Goal: Information Seeking & Learning: Find specific fact

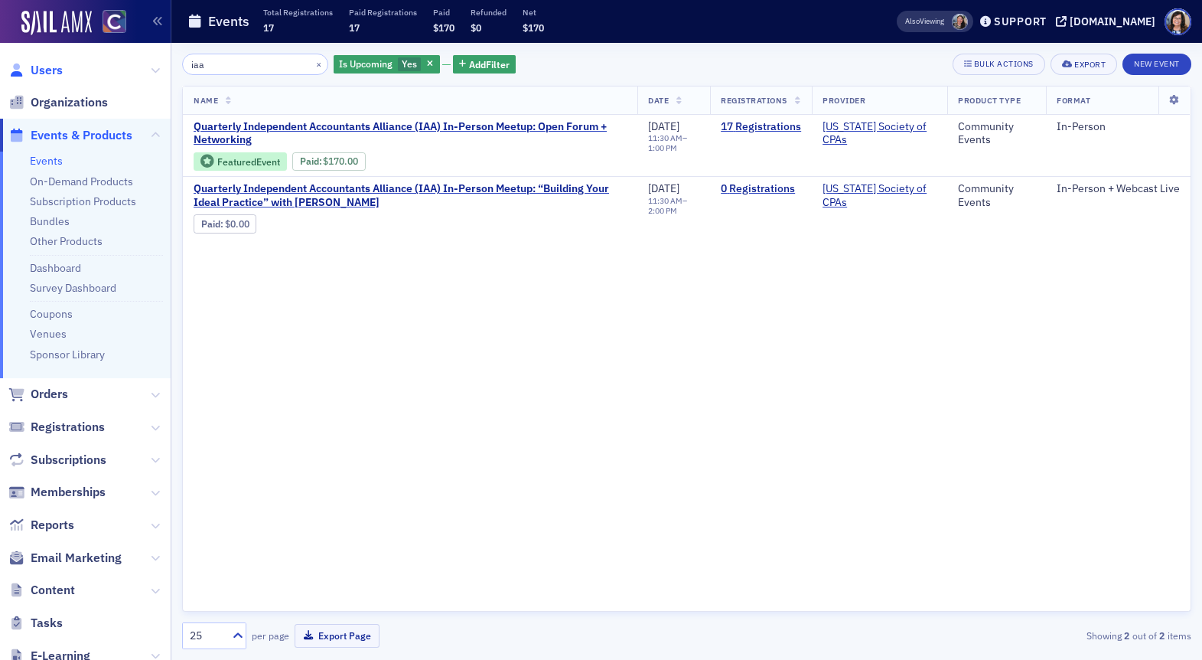
click at [43, 73] on span "Users" at bounding box center [47, 70] width 32 height 17
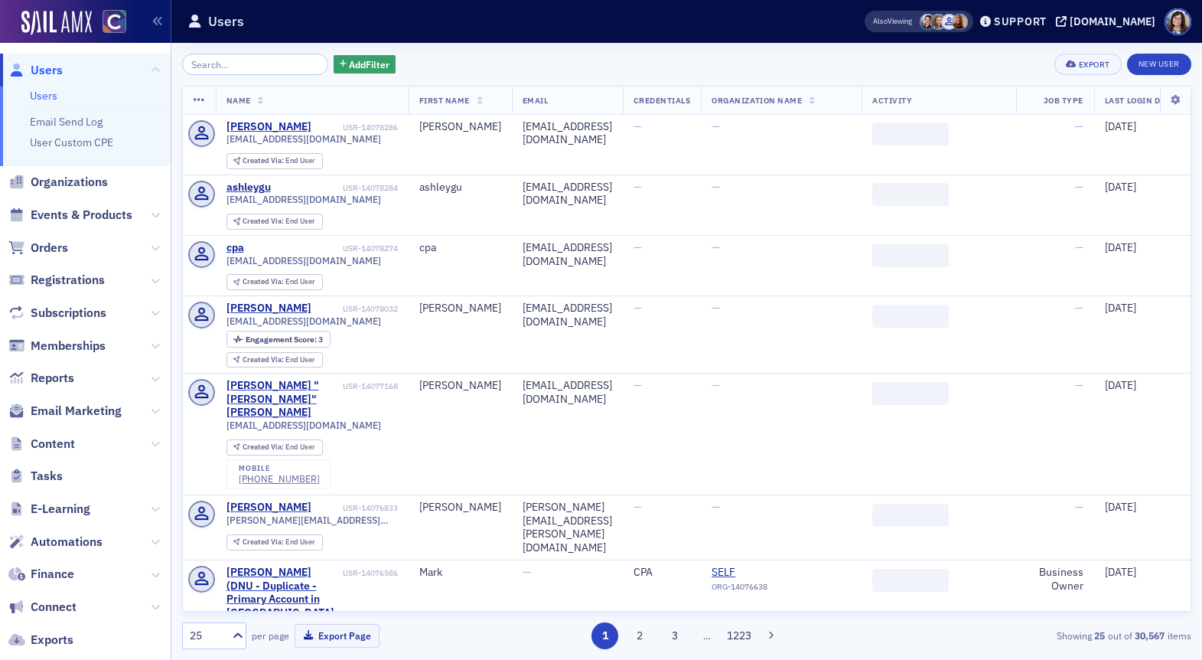
click at [235, 65] on input "search" at bounding box center [255, 64] width 146 height 21
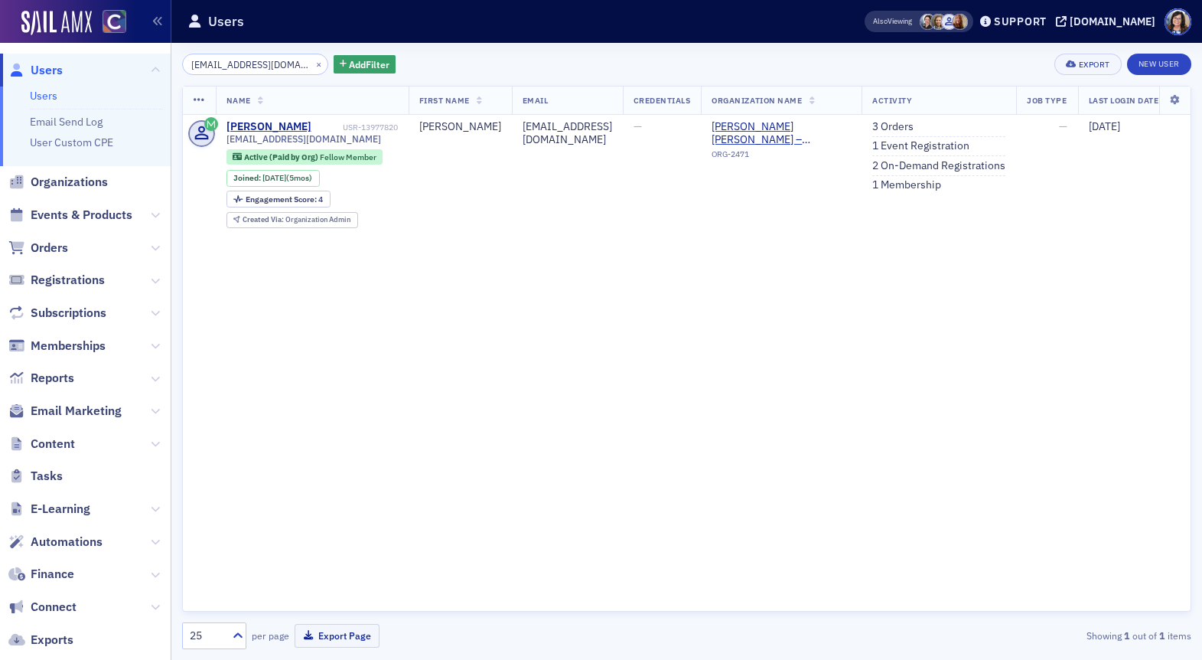
type input "bairdks@hotmail.com"
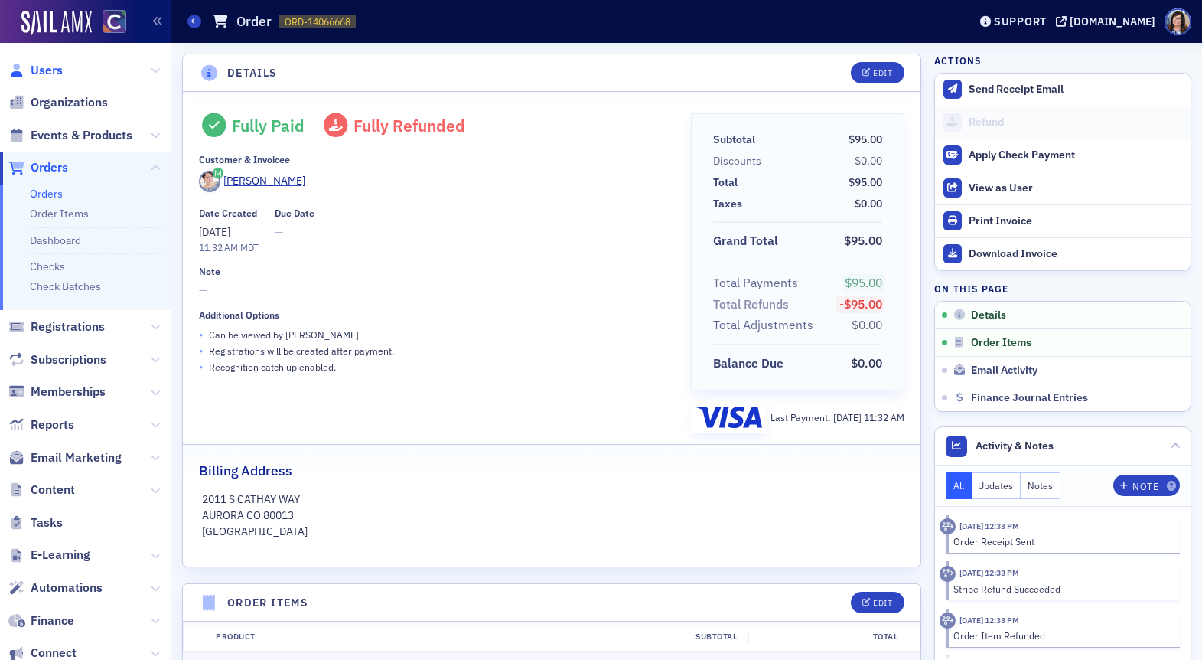
click at [49, 64] on span "Users" at bounding box center [47, 70] width 32 height 17
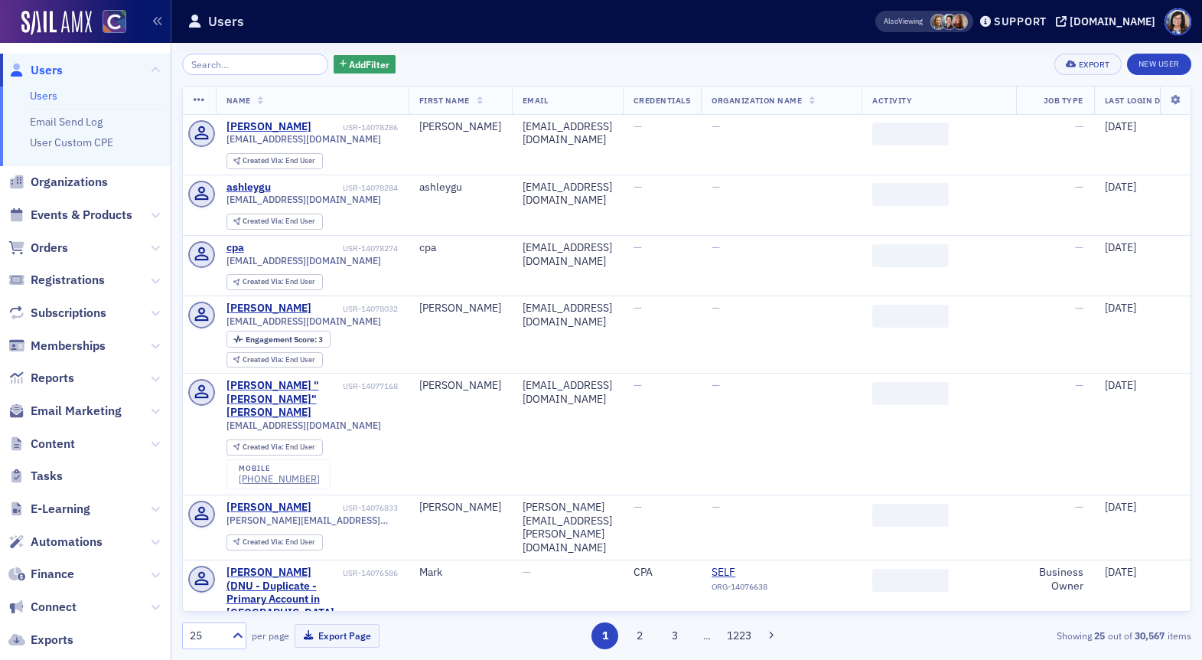
click at [242, 62] on input "search" at bounding box center [255, 64] width 146 height 21
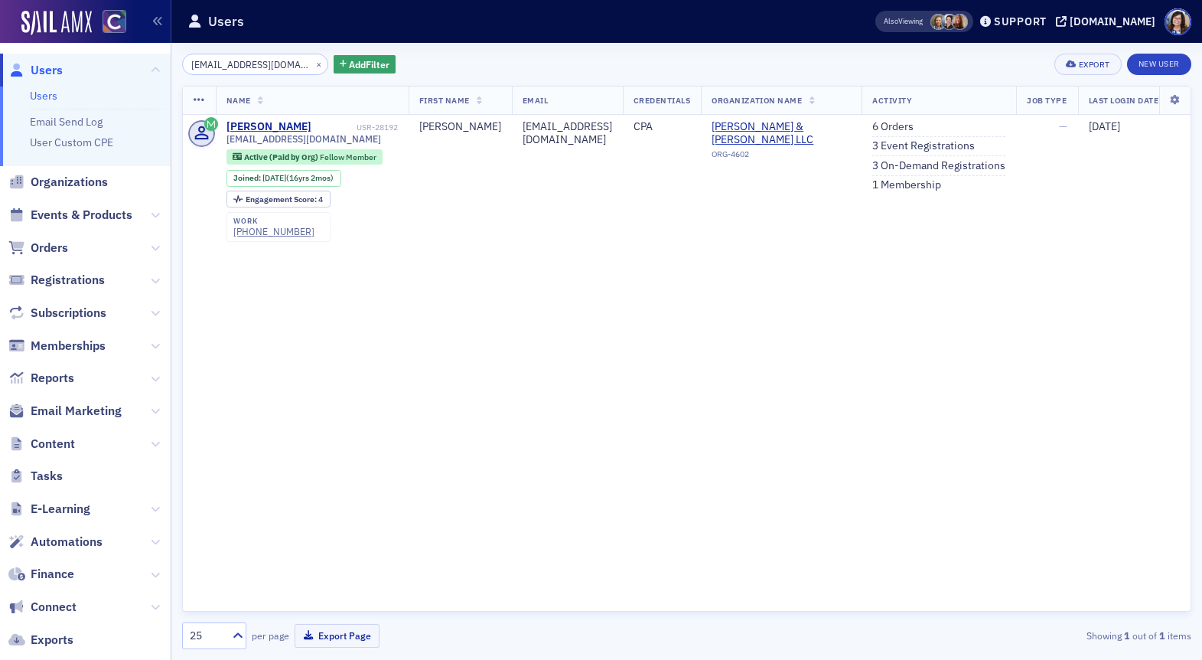
type input "[EMAIL_ADDRESS][DOMAIN_NAME]"
drag, startPoint x: 402, startPoint y: 130, endPoint x: 353, endPoint y: 127, distance: 49.1
click at [353, 127] on td "Derek Watada USR-28192 dwatada@orspc.com Active (Paid by Org) Fellow Member Joi…" at bounding box center [312, 181] width 193 height 133
copy div "USR-28192"
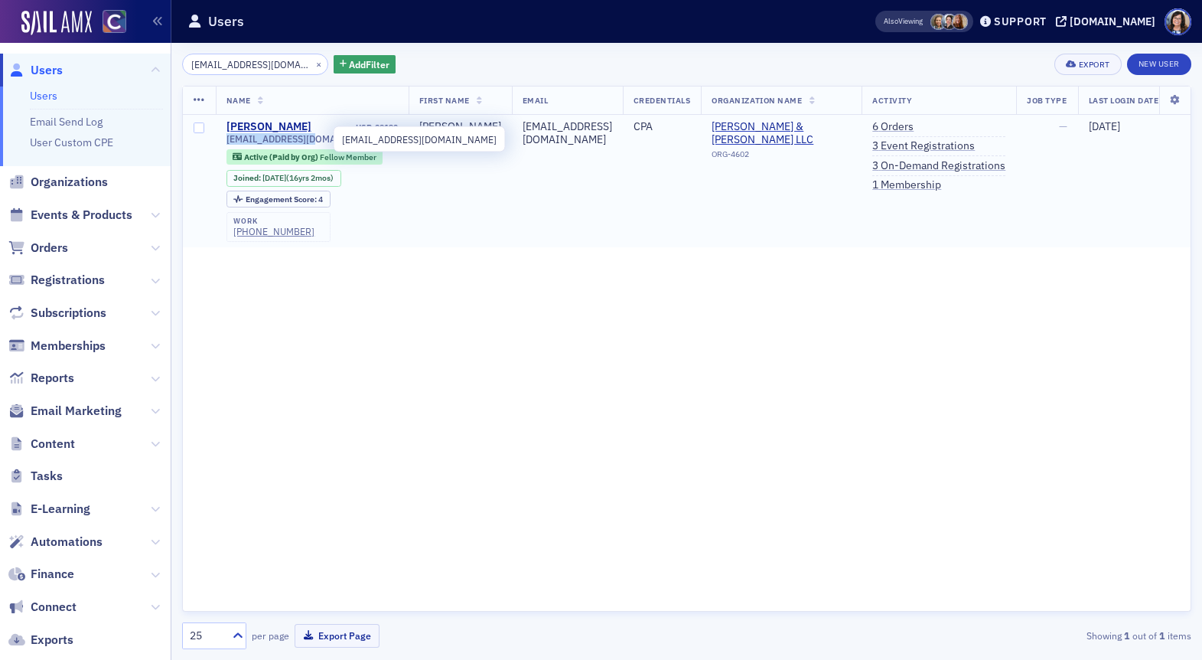
drag, startPoint x: 329, startPoint y: 138, endPoint x: 228, endPoint y: 135, distance: 101.1
click at [228, 135] on span "dwatada@orspc.com" at bounding box center [303, 138] width 155 height 11
copy span "dwatada@orspc.com"
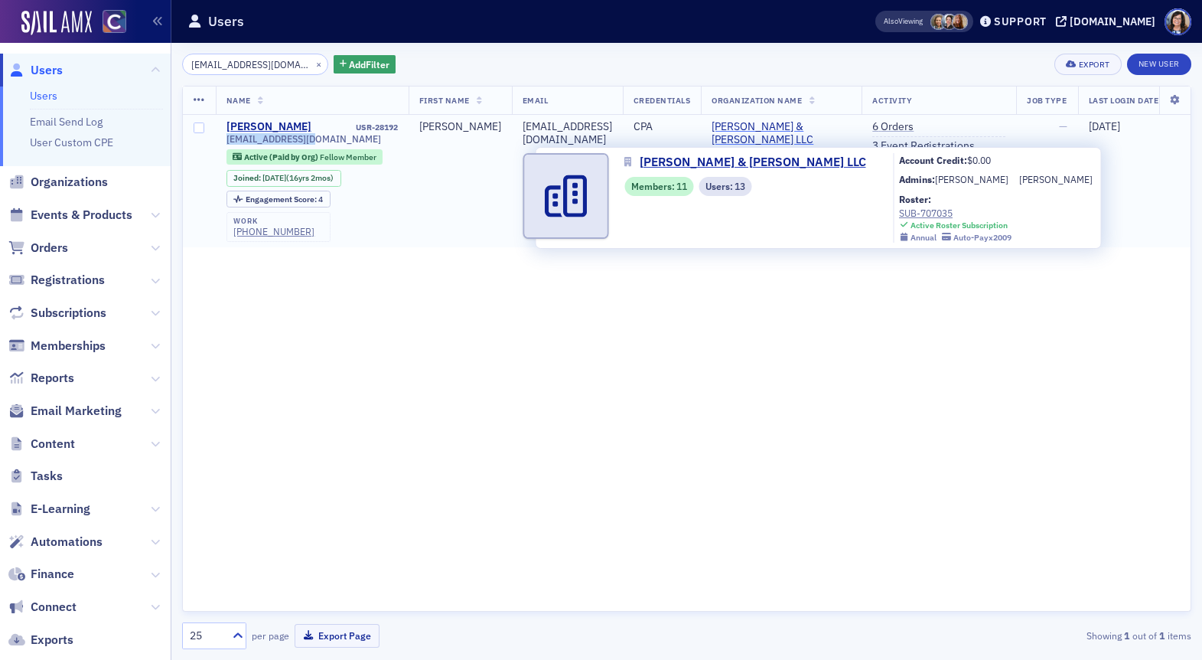
click at [744, 138] on span "Olson, Reyes & Sauerwein LLC" at bounding box center [781, 133] width 139 height 27
select select "US"
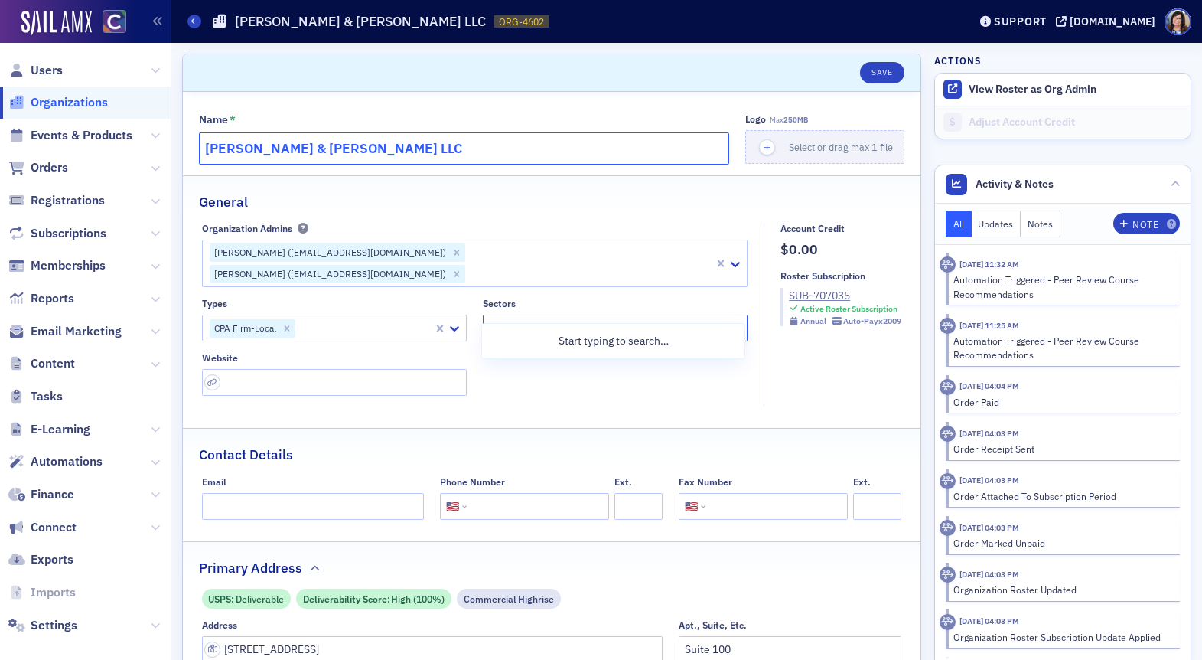
click at [405, 152] on input "Olson, Reyes & Sauerwein LLC" at bounding box center [464, 148] width 530 height 32
click at [55, 72] on span "Users" at bounding box center [47, 70] width 32 height 17
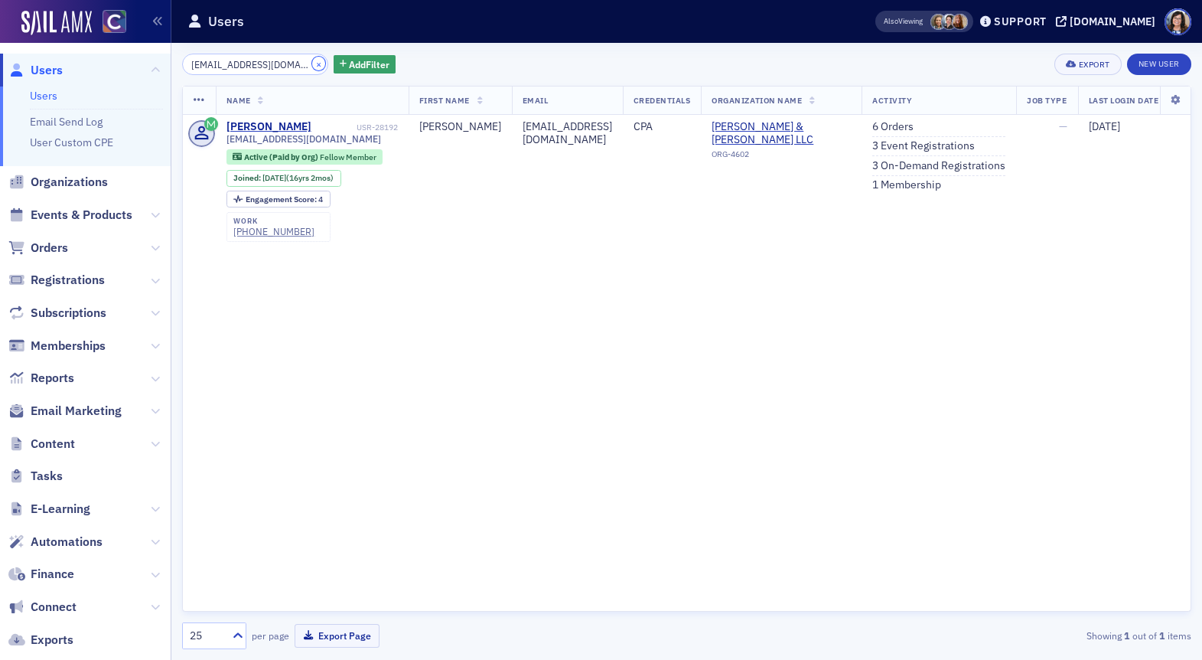
click at [312, 62] on button "×" at bounding box center [319, 64] width 14 height 14
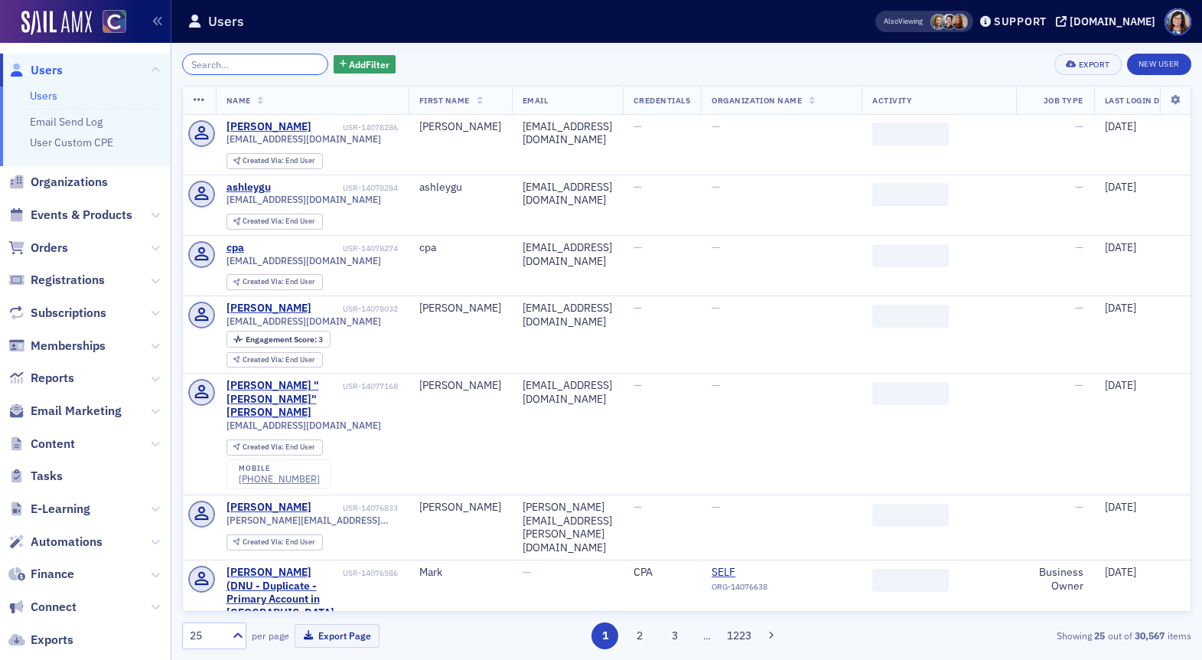
drag, startPoint x: 277, startPoint y: 62, endPoint x: 270, endPoint y: 36, distance: 26.9
click at [277, 62] on input "search" at bounding box center [255, 64] width 146 height 21
paste input "gphillips@3summit.com"
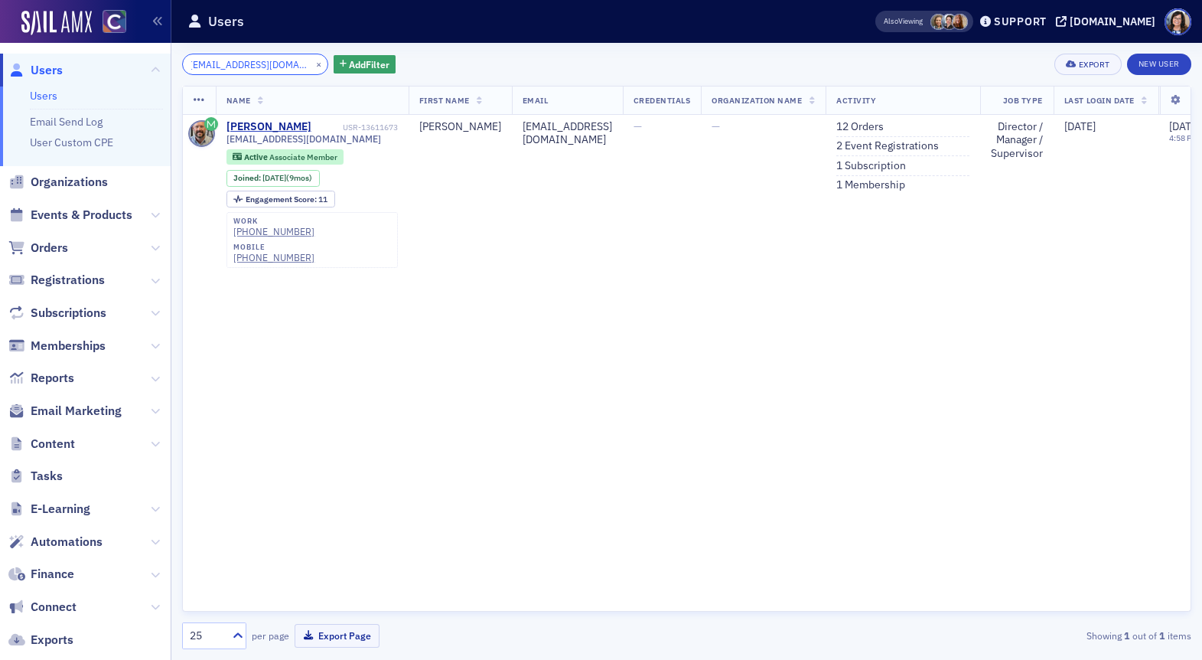
type input "gphillips@3summit.com"
click at [312, 62] on button "×" at bounding box center [319, 64] width 14 height 14
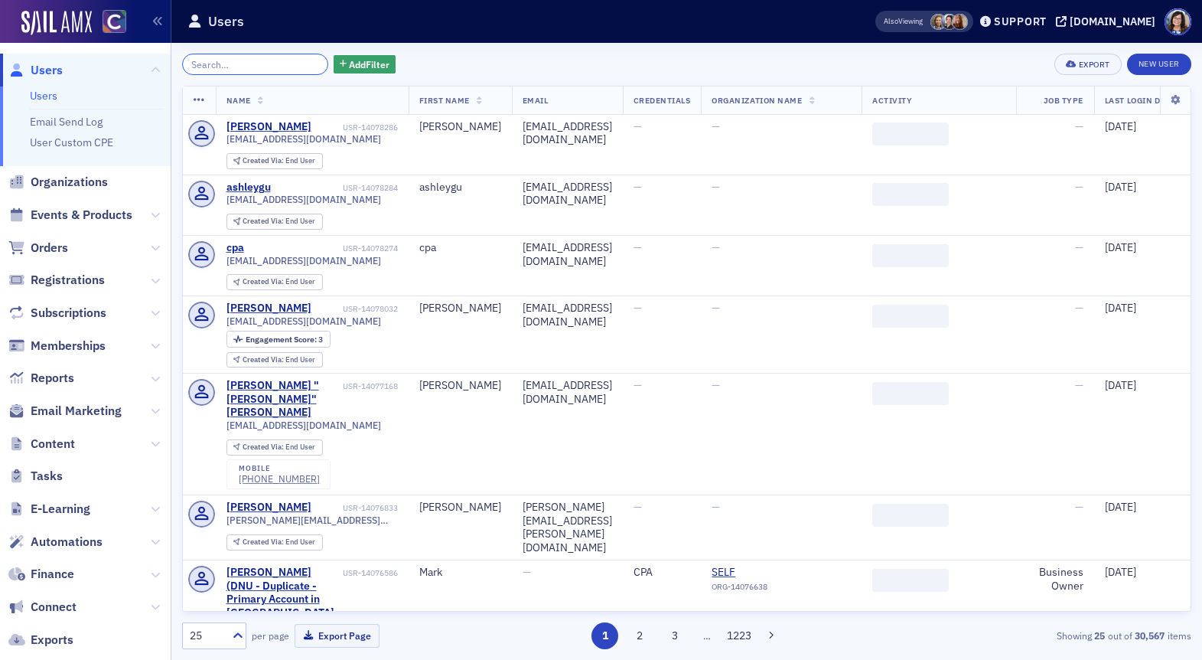
click at [281, 62] on input "search" at bounding box center [255, 64] width 146 height 21
paste input "allison.spink@gmail.com"
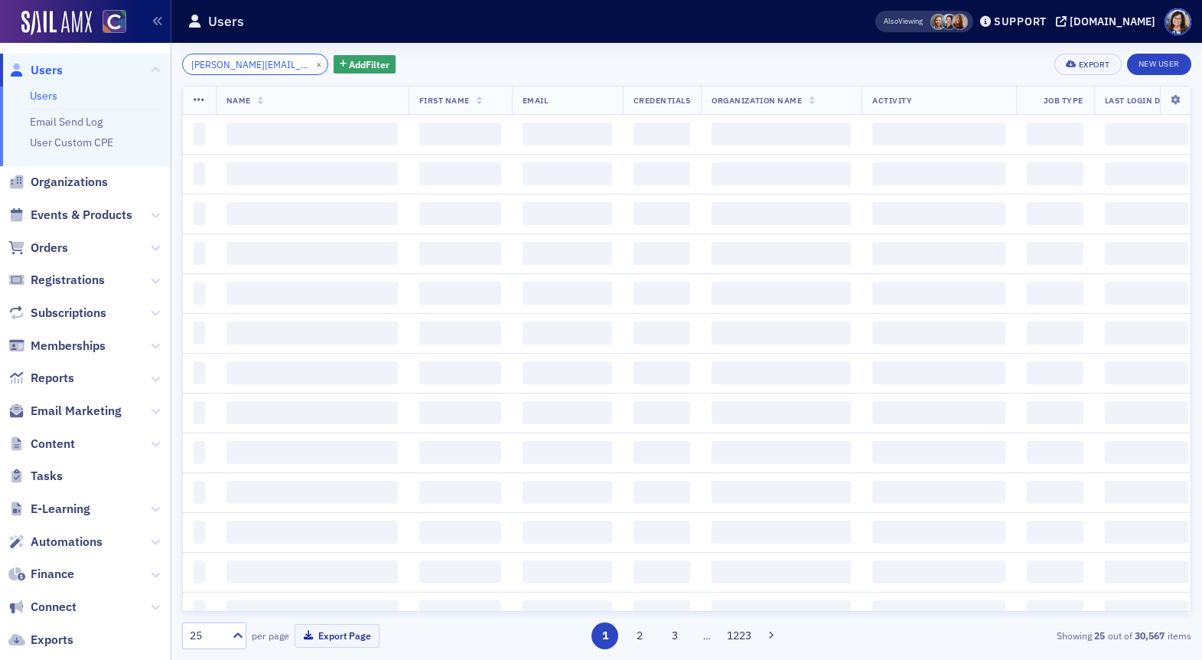
scroll to position [0, 4]
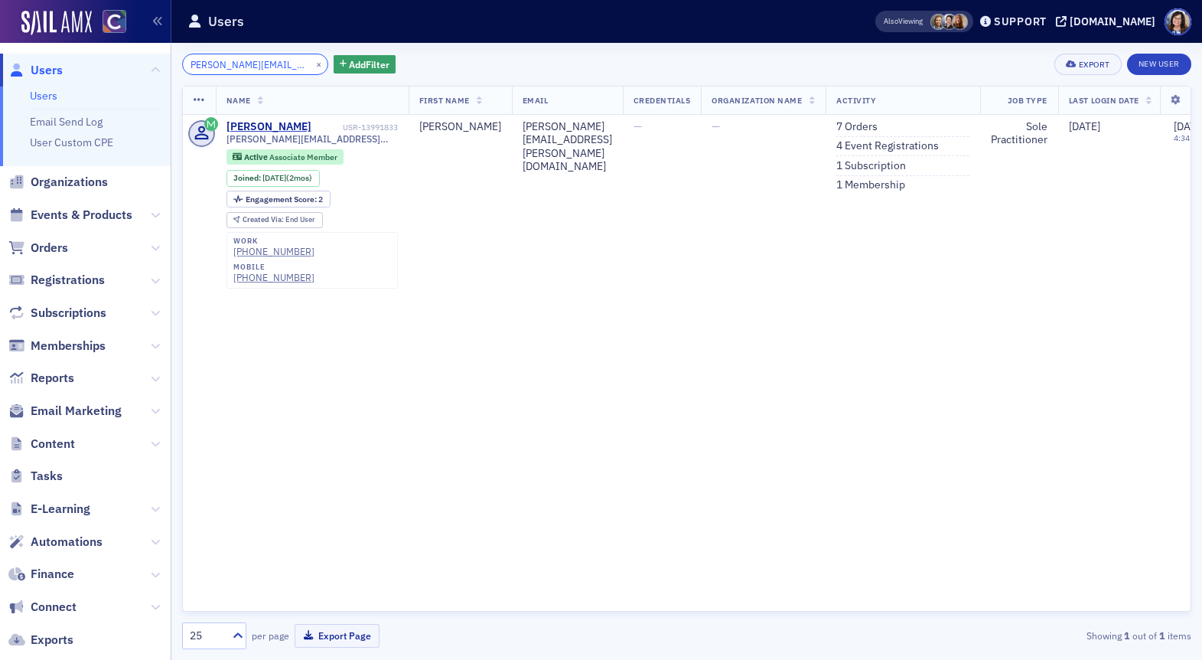
type input "allison.spink@gmail.com"
click at [102, 207] on span "Events & Products" at bounding box center [82, 215] width 102 height 17
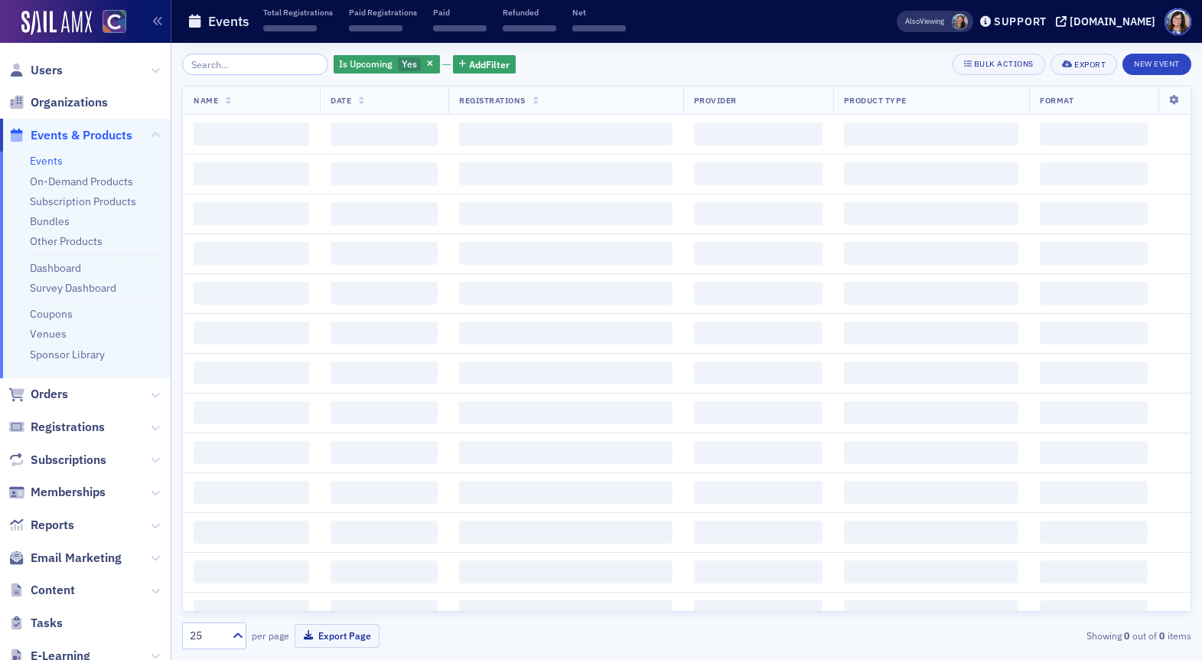
click at [272, 64] on input "search" at bounding box center [255, 64] width 146 height 21
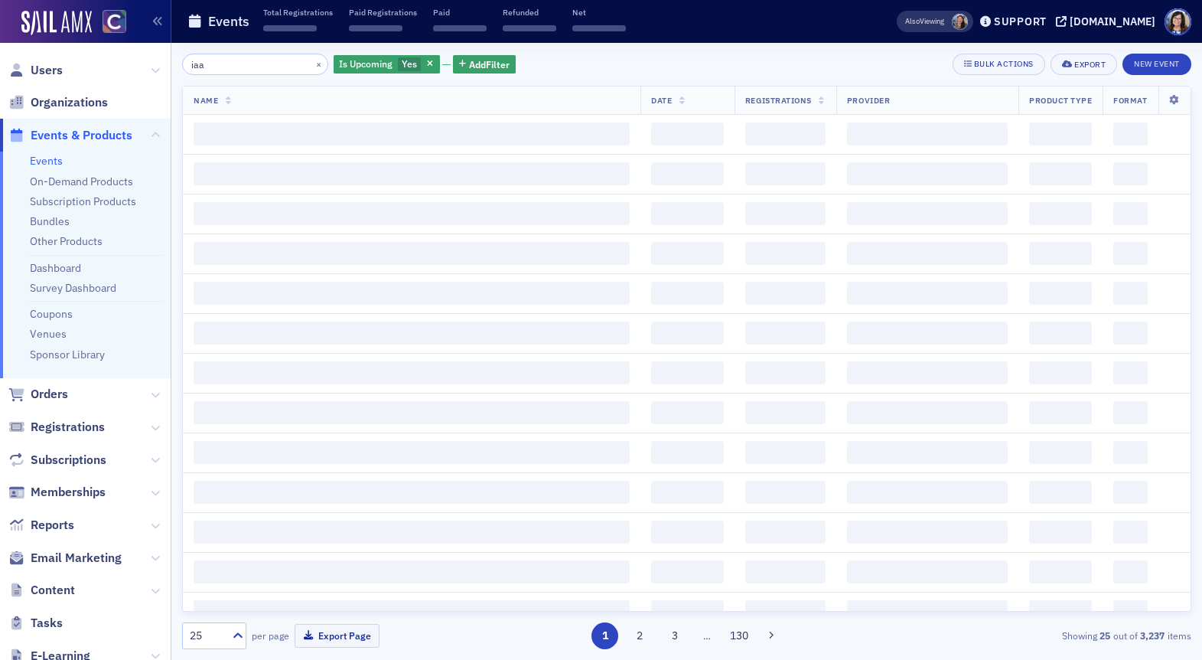
type input "iaa"
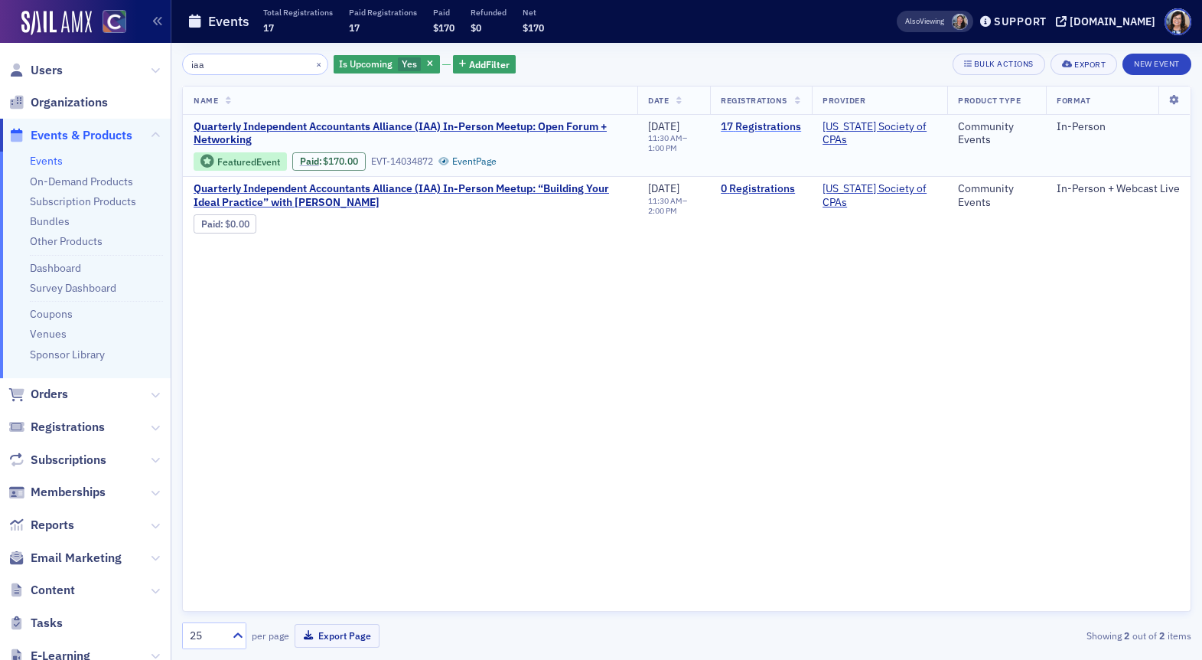
click at [754, 127] on link "17 Registrations" at bounding box center [761, 127] width 80 height 14
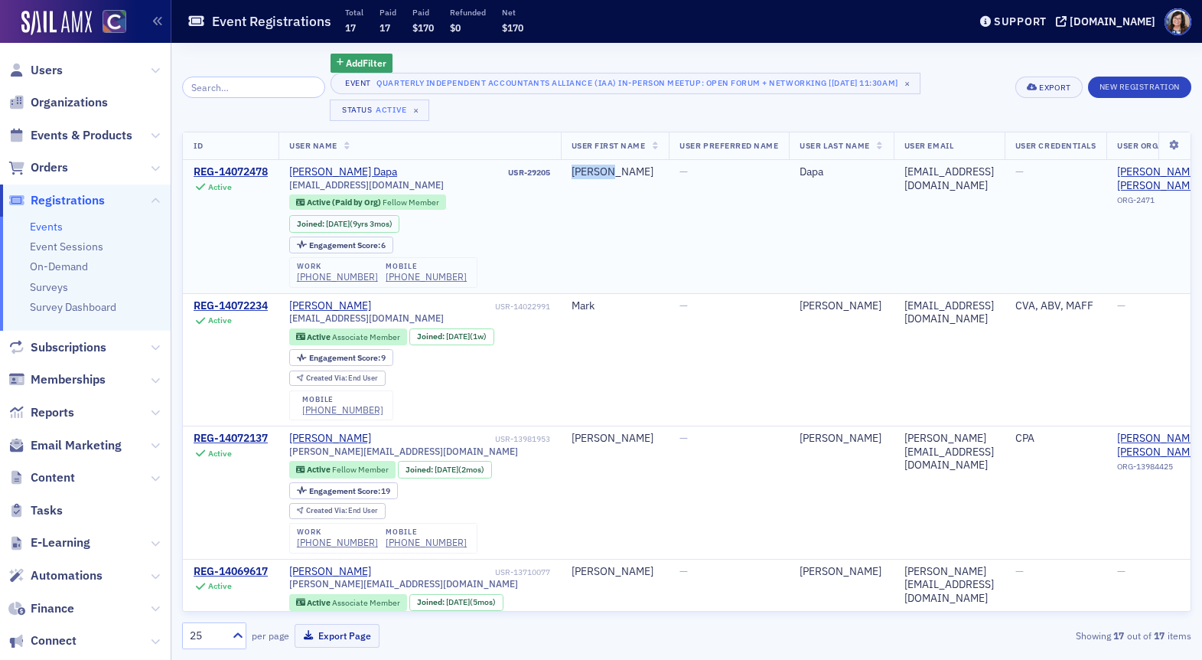
drag, startPoint x: 626, startPoint y: 169, endPoint x: 572, endPoint y: 165, distance: 53.7
click at [572, 165] on td "Kouassi" at bounding box center [615, 226] width 109 height 133
copy div "Kouassi"
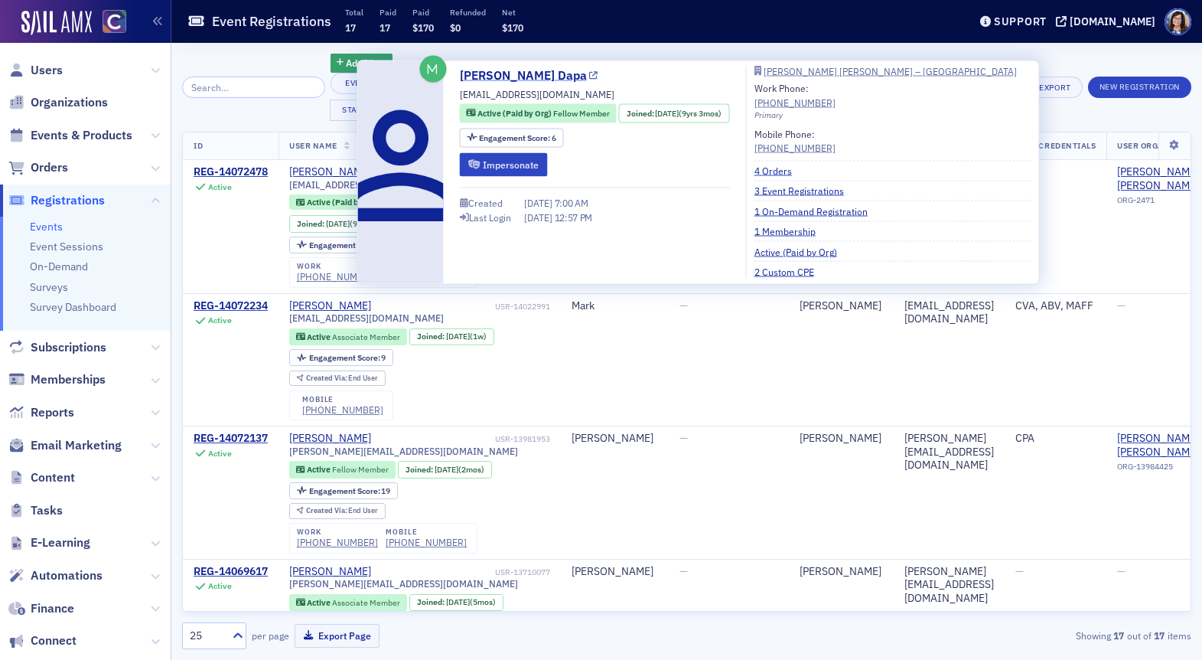
click at [589, 77] on icon at bounding box center [593, 75] width 8 height 8
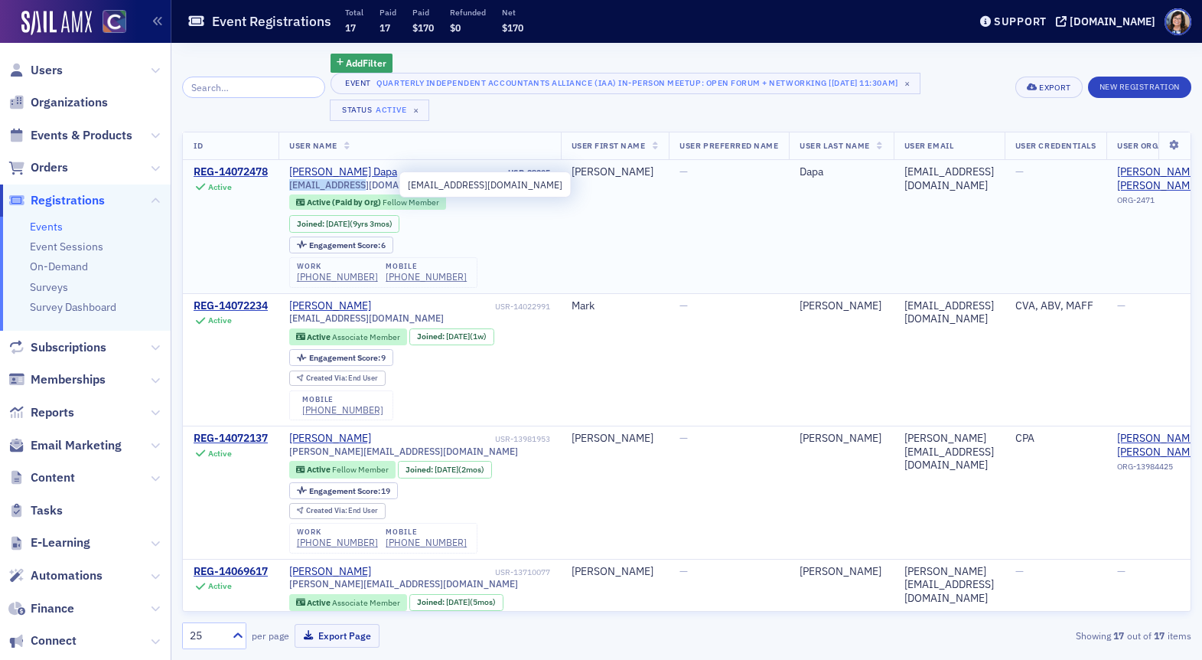
drag, startPoint x: 368, startPoint y: 184, endPoint x: 294, endPoint y: 182, distance: 74.2
click at [293, 182] on span "[EMAIL_ADDRESS][DOMAIN_NAME]" at bounding box center [366, 184] width 155 height 11
copy span "[EMAIL_ADDRESS][DOMAIN_NAME]"
click at [499, 185] on div "[EMAIL_ADDRESS][DOMAIN_NAME]" at bounding box center [419, 184] width 261 height 11
drag, startPoint x: 559, startPoint y: 171, endPoint x: 508, endPoint y: 174, distance: 50.5
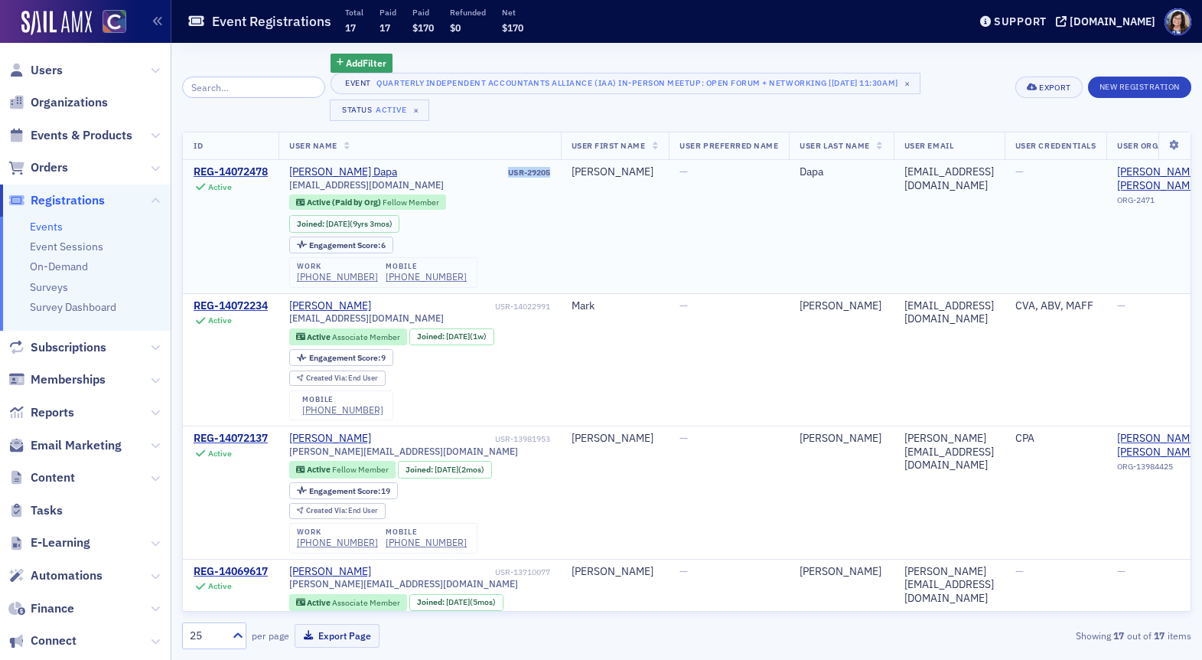
click at [508, 174] on td "Kouassi Dapa USR-29205 kjdapa@aol.com Active (Paid by Org) Fellow Member Joined…" at bounding box center [419, 226] width 282 height 133
copy div "USR-29205"
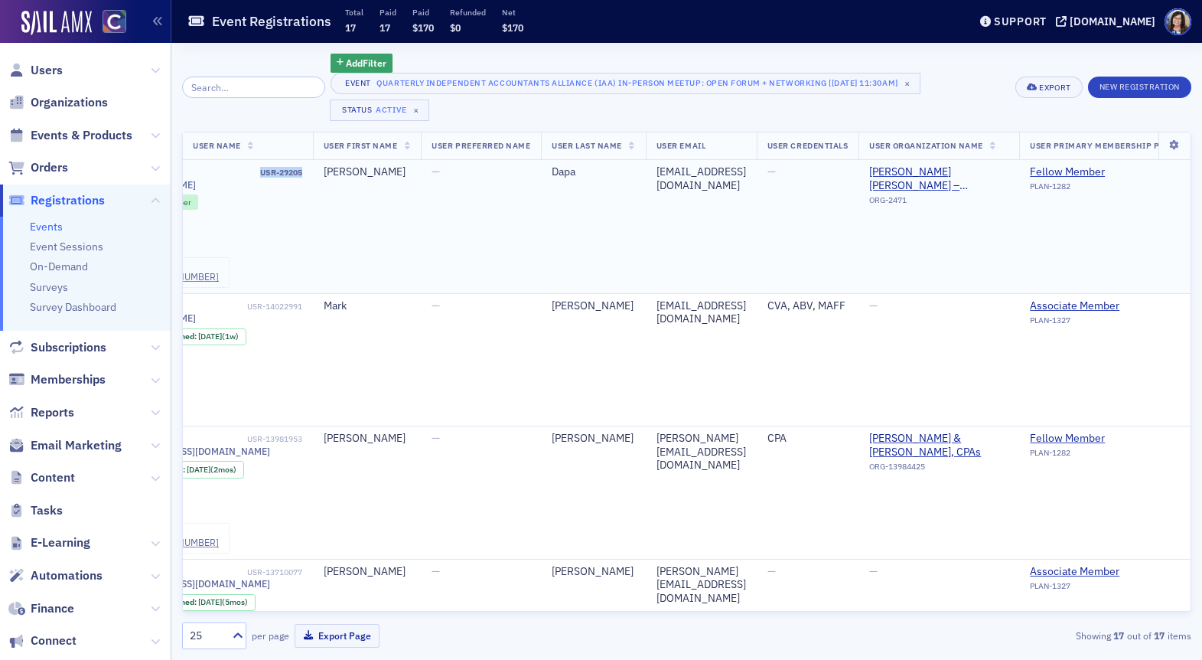
scroll to position [0, 249]
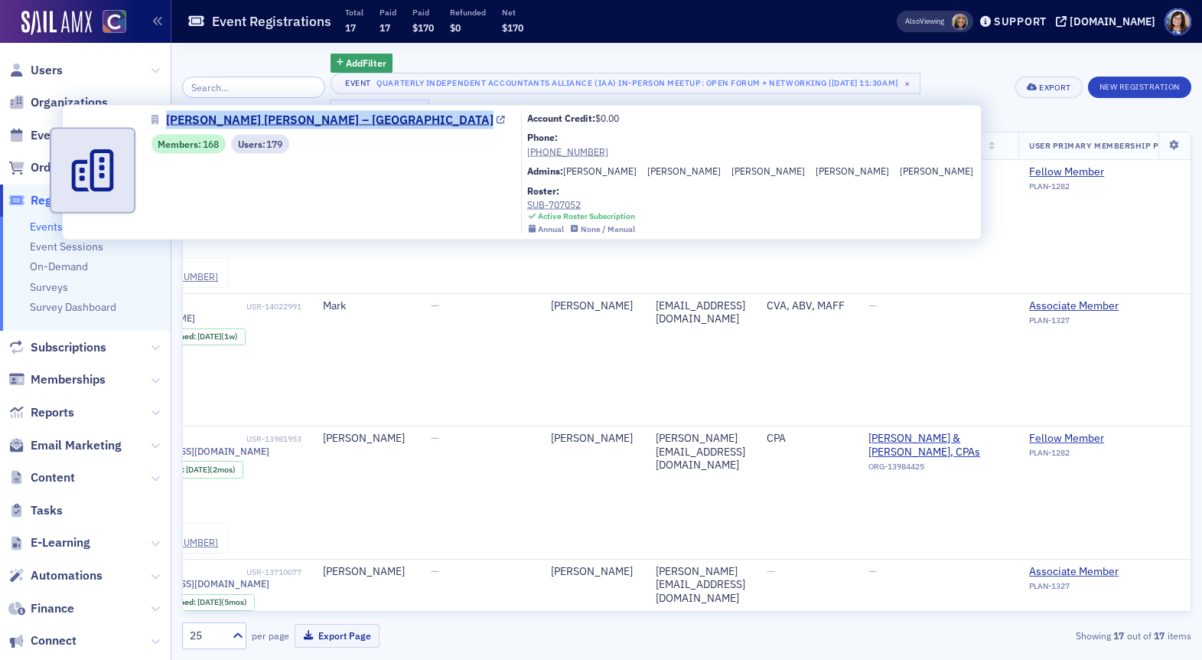
drag, startPoint x: 551, startPoint y: 123, endPoint x: 412, endPoint y: 121, distance: 139.3
click at [412, 121] on div "Plante Moran – Denver Members : 168 Users : 179 Account Credit: $0.00 Phone: (3…" at bounding box center [522, 172] width 902 height 123
copy span "[PERSON_NAME] [PERSON_NAME] – [GEOGRAPHIC_DATA]"
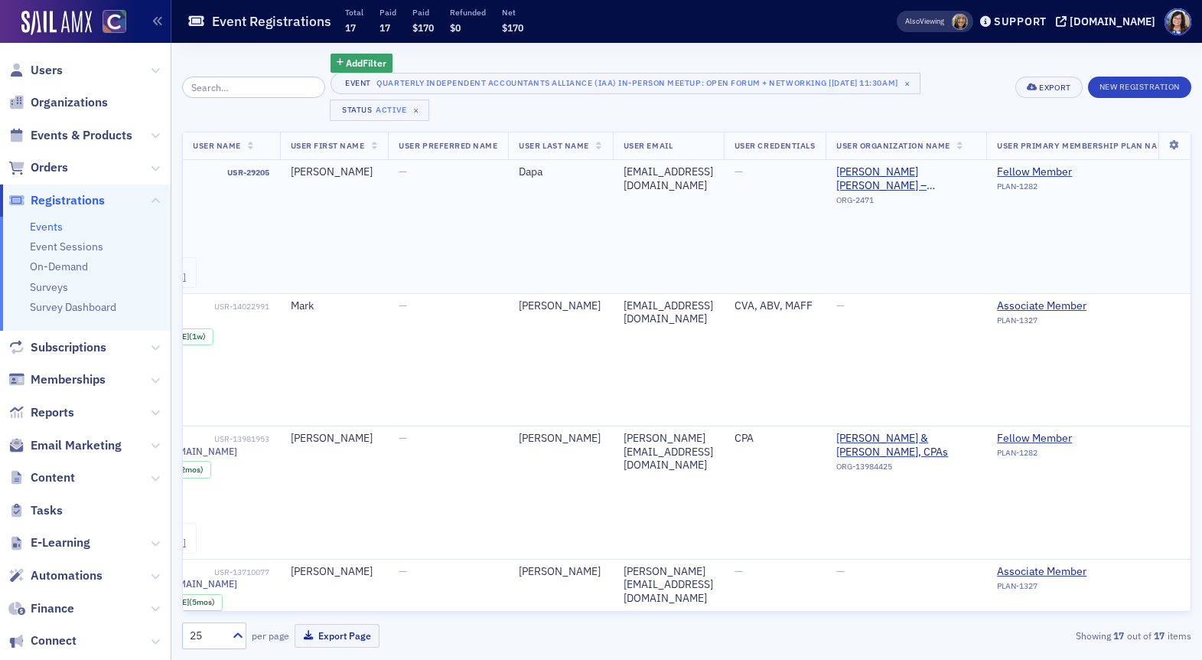
scroll to position [0, 282]
drag, startPoint x: 565, startPoint y: 308, endPoint x: 523, endPoint y: 308, distance: 42.1
click at [523, 308] on td "Ahern" at bounding box center [558, 359] width 104 height 133
copy div "Ahern"
drag, startPoint x: 808, startPoint y: 307, endPoint x: 630, endPoint y: 308, distance: 178.3
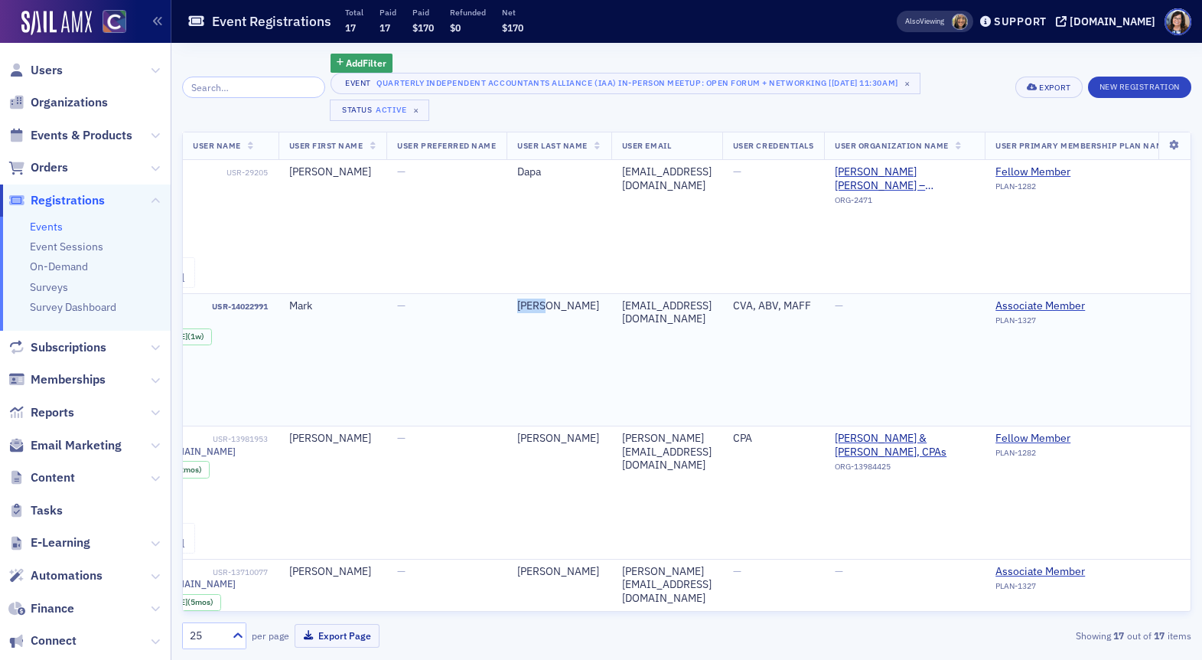
click at [630, 308] on div "mark@ampbusinessvaluations.com" at bounding box center [667, 312] width 90 height 27
drag, startPoint x: 630, startPoint y: 308, endPoint x: 815, endPoint y: 314, distance: 185.3
click at [722, 314] on td "mark@ampbusinessvaluations.com" at bounding box center [666, 359] width 111 height 133
copy div "mark@ampbusinessvaluations.com"
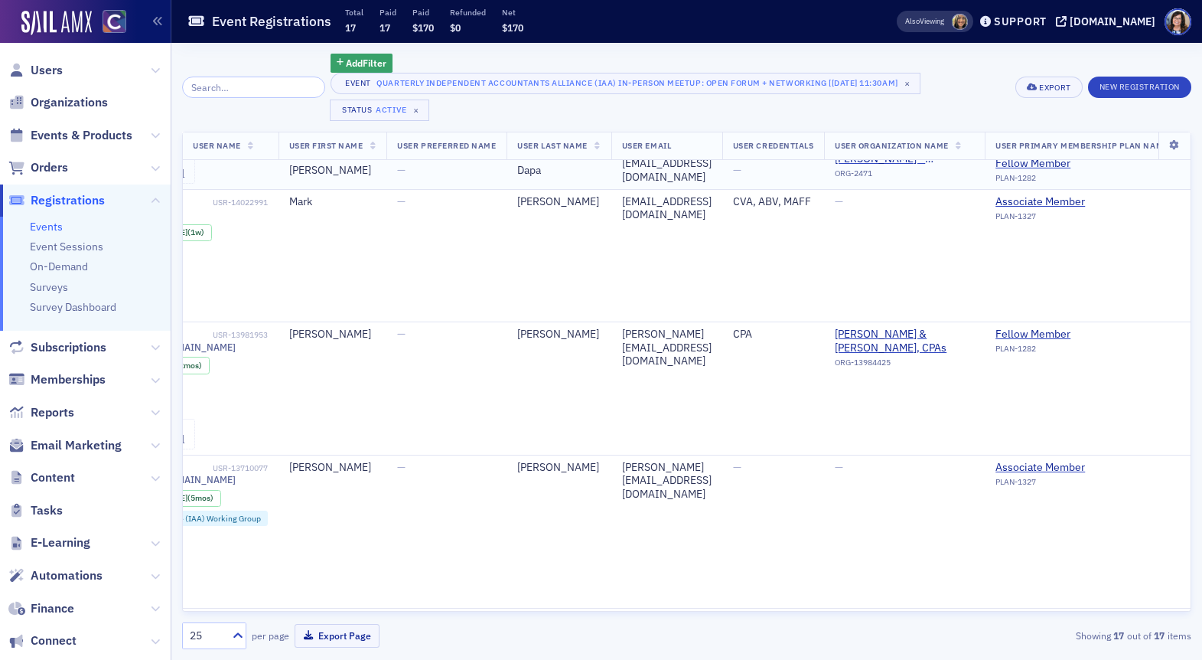
scroll to position [106, 282]
drag, startPoint x: 800, startPoint y: 335, endPoint x: 629, endPoint y: 334, distance: 171.4
click at [629, 334] on div "brandon@lockhartandpowell.com" at bounding box center [667, 346] width 90 height 41
copy div "brandon@lockhartandpowell.com"
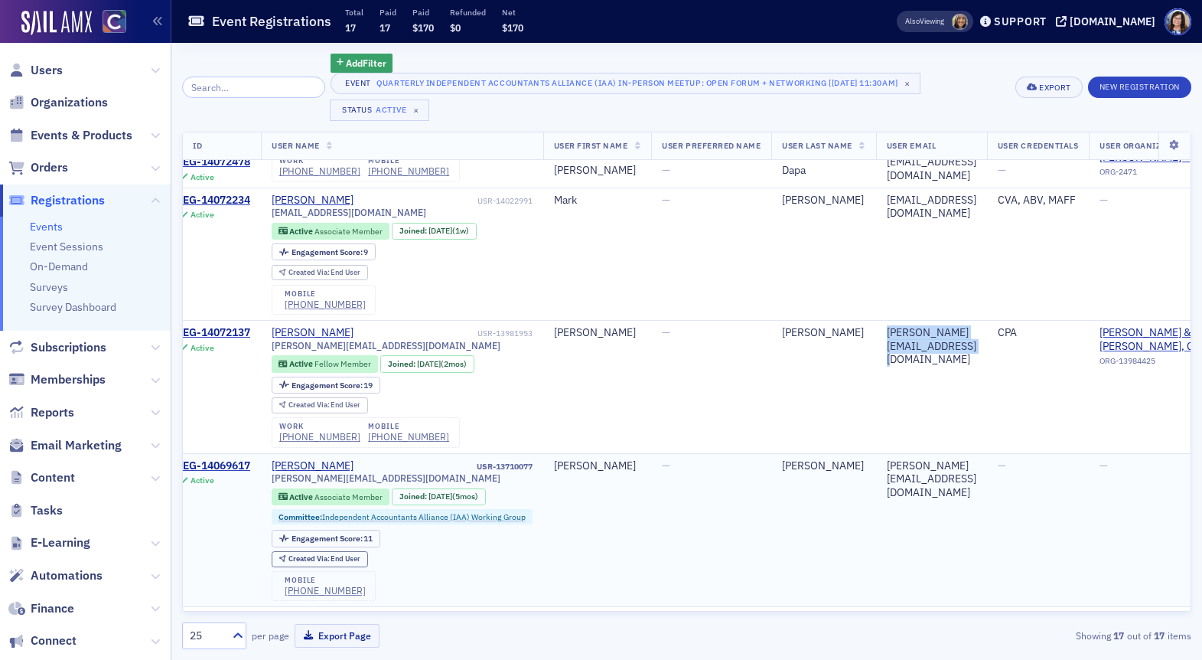
scroll to position [106, 0]
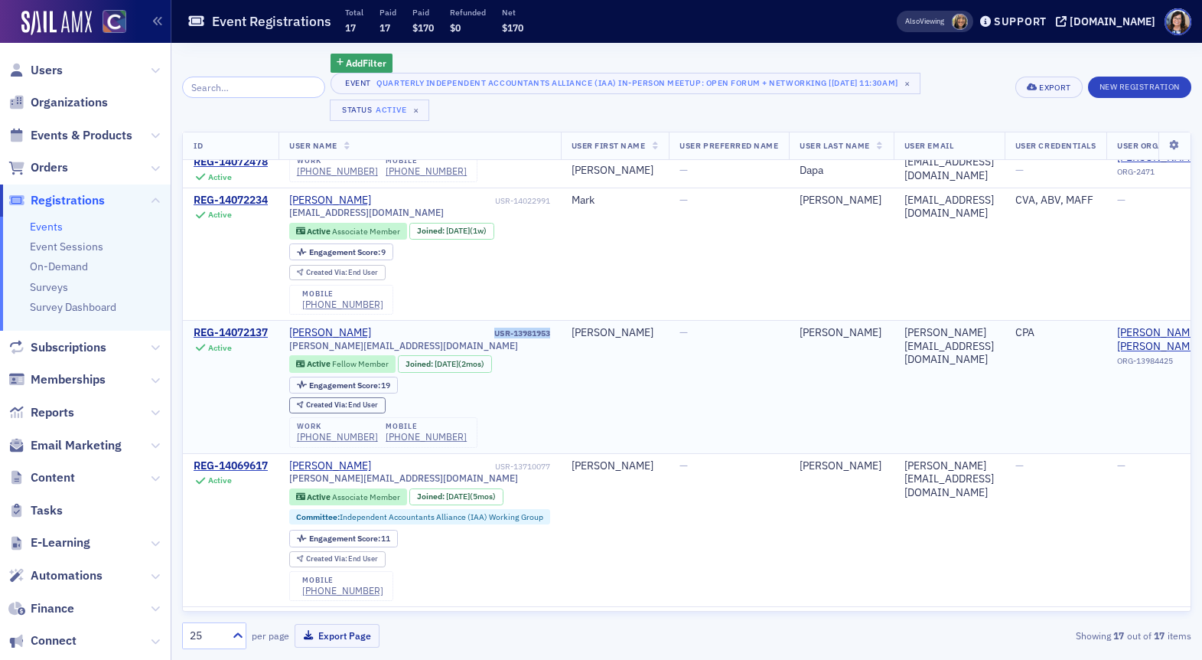
drag, startPoint x: 557, startPoint y: 337, endPoint x: 495, endPoint y: 338, distance: 62.0
click at [495, 338] on td "Brandon Lockhart USR-13981953 brandon@lockhartandpowell.com Active Fellow Membe…" at bounding box center [419, 387] width 282 height 133
copy div "USR-13981953"
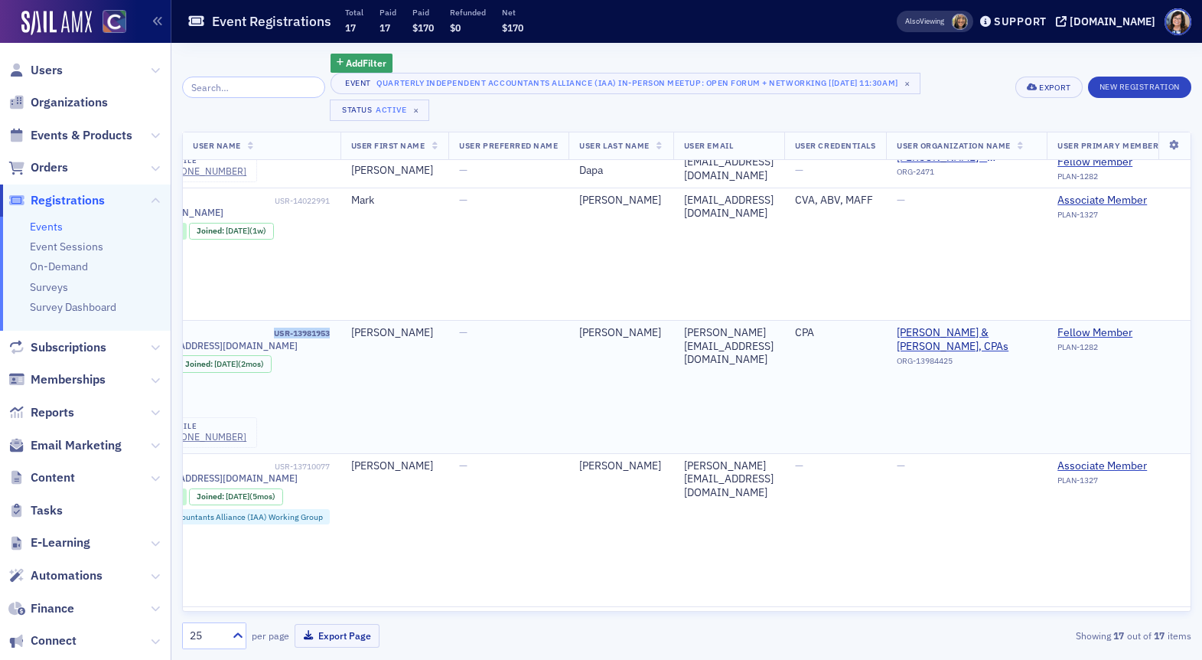
scroll to position [106, 233]
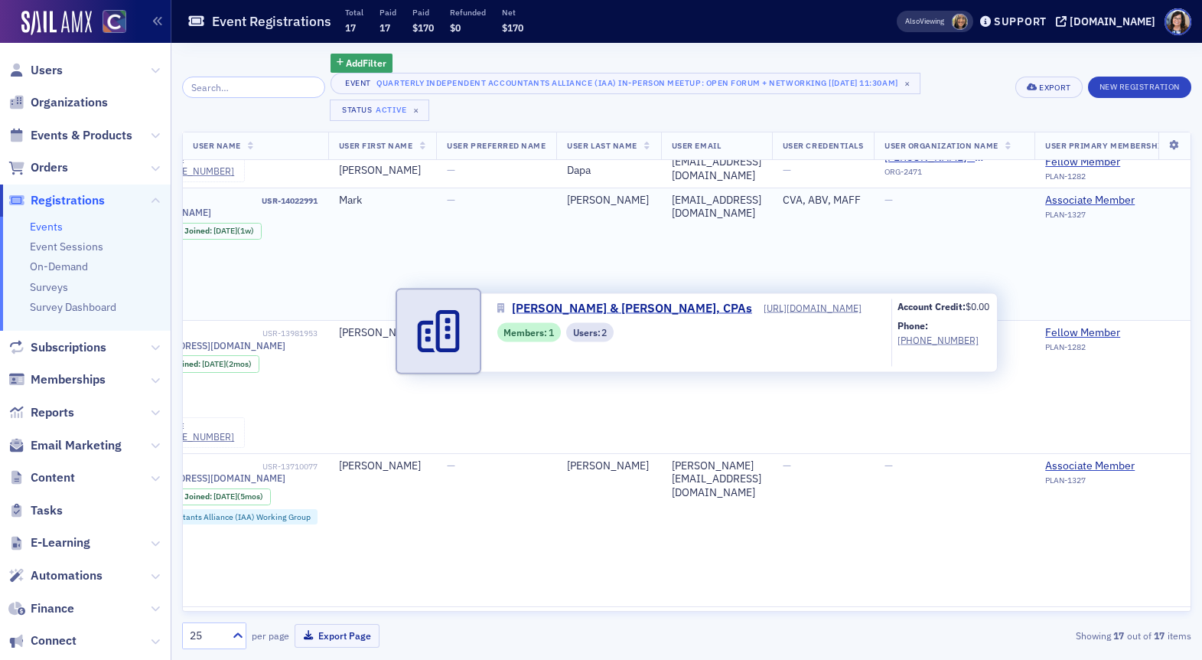
drag, startPoint x: 987, startPoint y: 325, endPoint x: 1083, endPoint y: 314, distance: 97.0
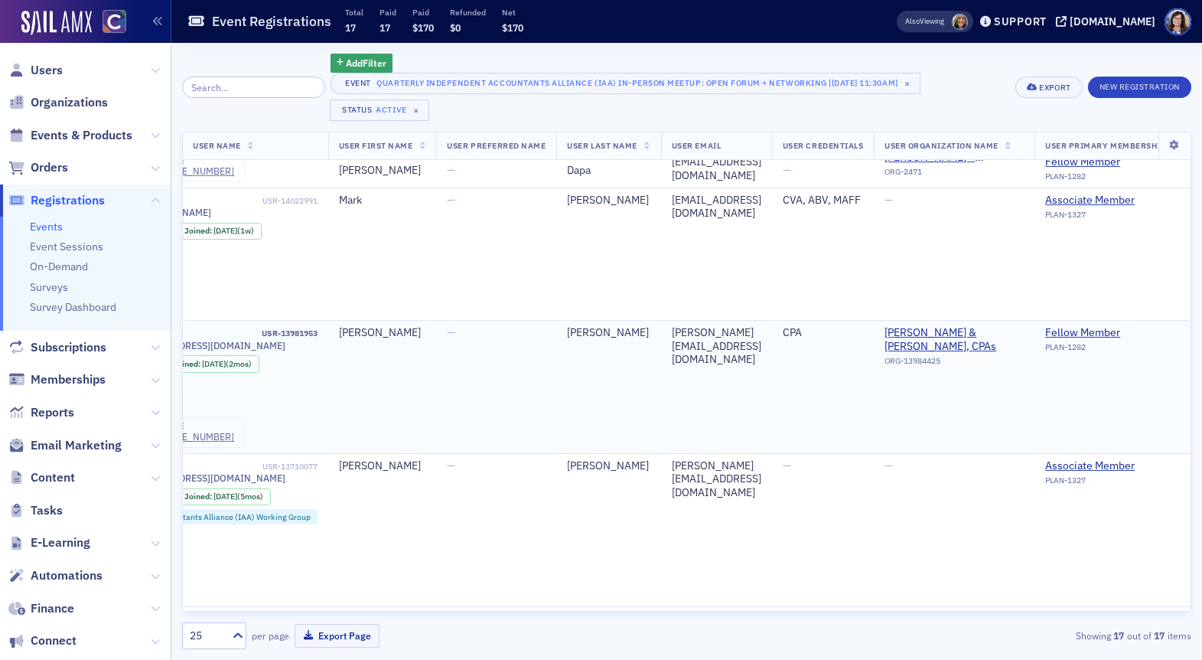
click at [1024, 356] on div "ORG-13984425" at bounding box center [953, 363] width 139 height 15
click at [1014, 315] on td "—" at bounding box center [954, 253] width 161 height 133
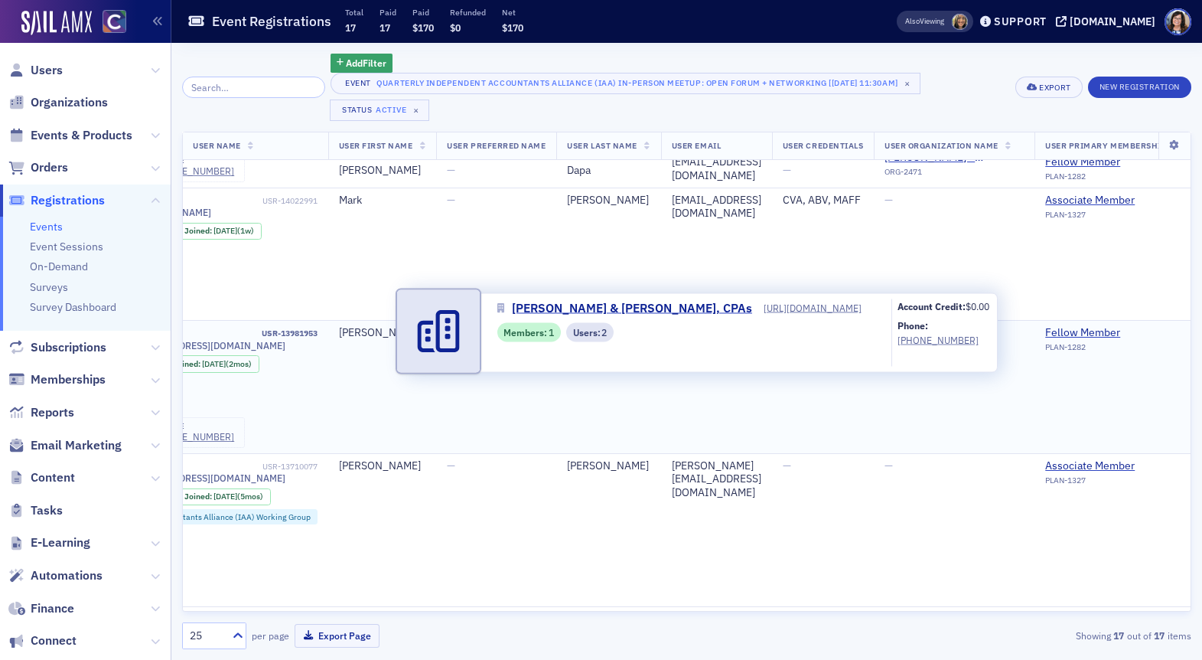
drag, startPoint x: 996, startPoint y: 327, endPoint x: 1117, endPoint y: 339, distance: 121.5
click at [1034, 339] on td "Lockhart & Powell, CPAs ORG-13984425" at bounding box center [954, 387] width 161 height 133
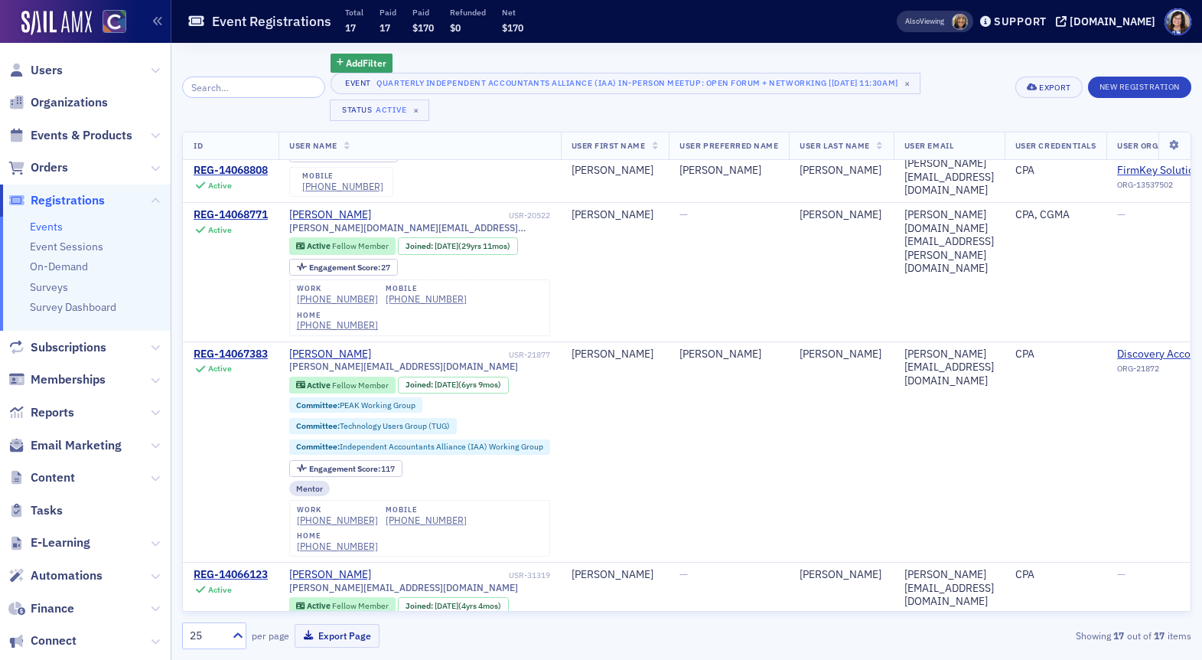
scroll to position [831, 0]
drag, startPoint x: 436, startPoint y: 213, endPoint x: 282, endPoint y: 217, distance: 153.8
click at [282, 217] on td "Joseph Mudd USR-20522 joseph.mudd.cpa@gmail.com Active Fellow Member Joined : 1…" at bounding box center [419, 273] width 282 height 139
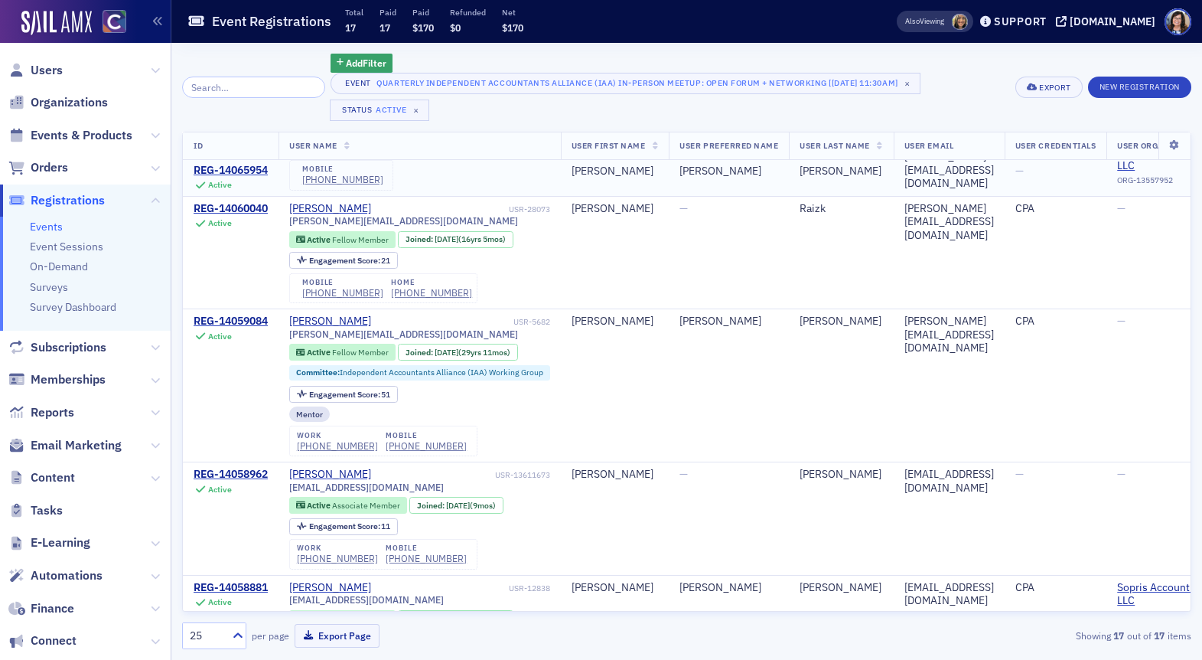
scroll to position [1531, 0]
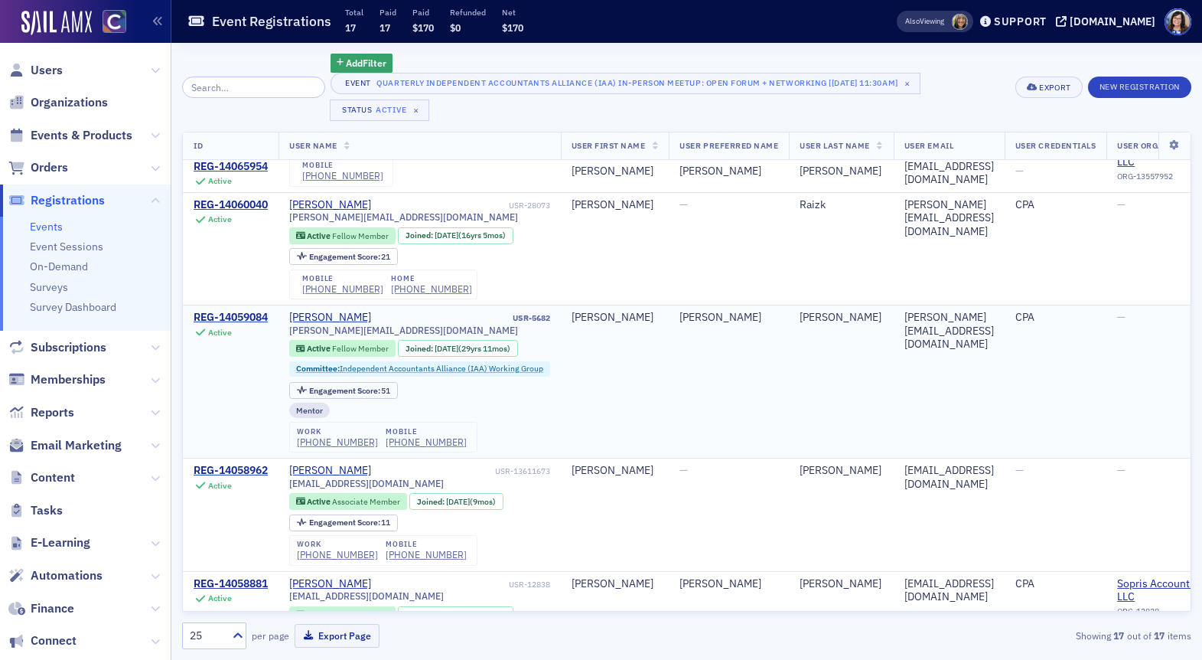
click at [734, 305] on td "Lora" at bounding box center [729, 381] width 120 height 153
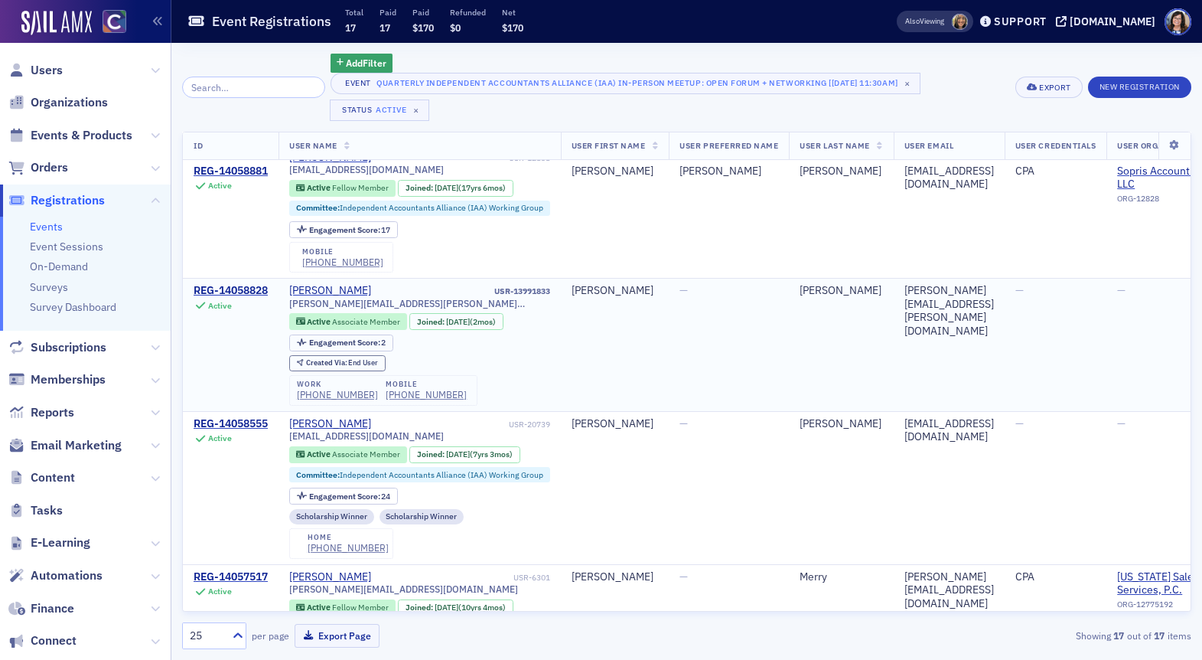
scroll to position [1978, 0]
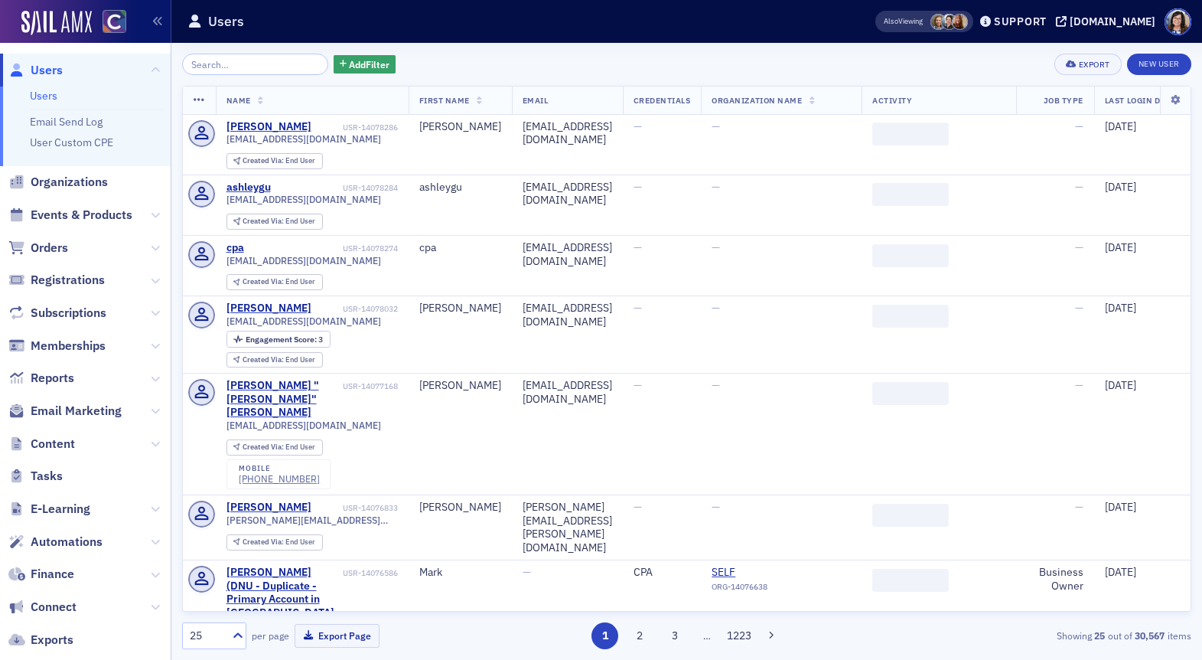
click at [51, 73] on span "Users" at bounding box center [47, 70] width 32 height 17
click at [282, 66] on input "search" at bounding box center [255, 64] width 146 height 21
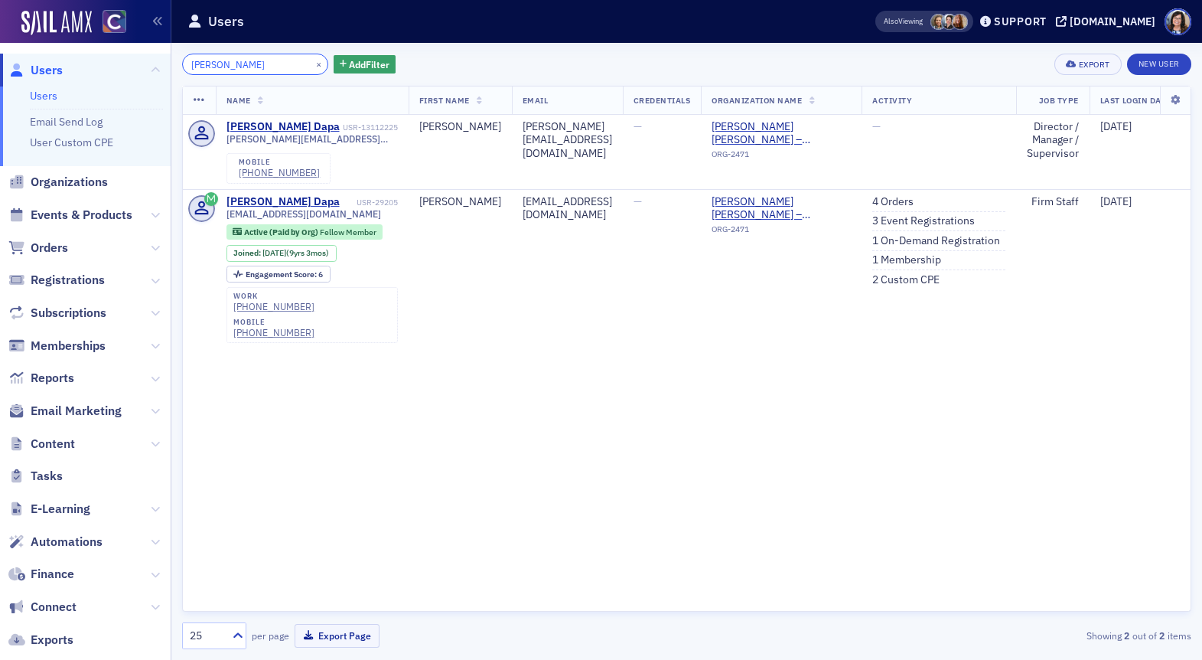
drag, startPoint x: 246, startPoint y: 66, endPoint x: 168, endPoint y: 58, distance: 78.4
click at [168, 58] on div "Users Users Email Send Log User Custom CPE Organizations Events & Products Orde…" at bounding box center [601, 330] width 1202 height 660
paste input "[EMAIL_ADDRESS][DOMAIN_NAME]"
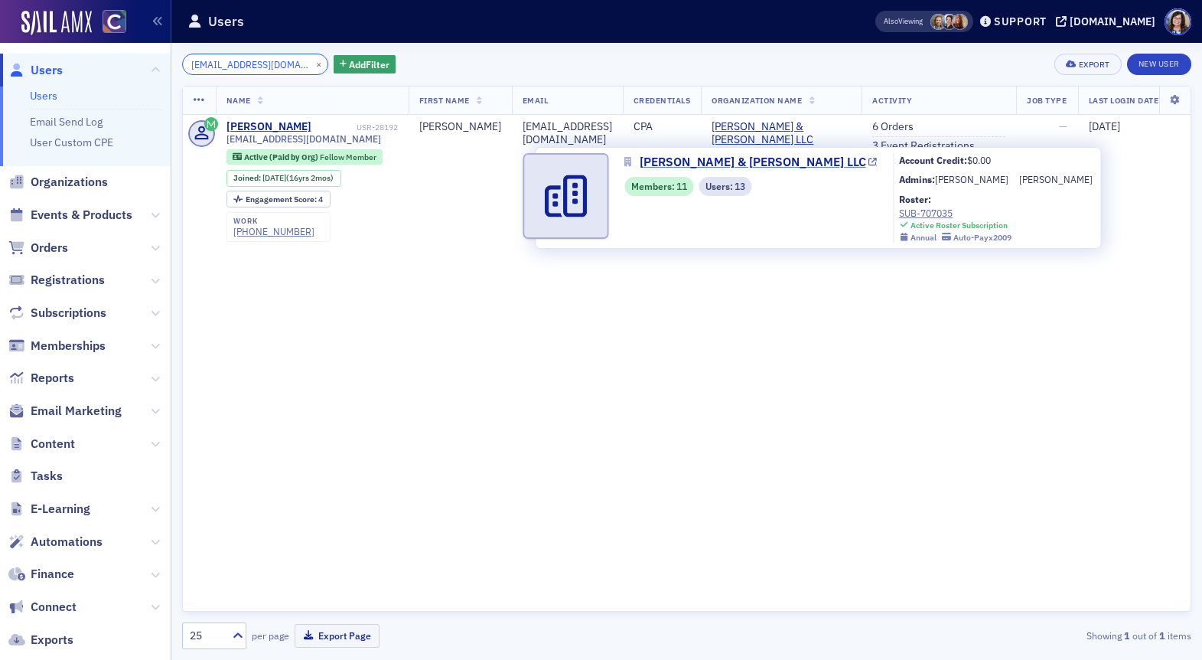
type input "[EMAIL_ADDRESS][DOMAIN_NAME]"
click at [663, 305] on div "Name First Name Email Credentials Organization Name Activity Job Type Last Logi…" at bounding box center [686, 349] width 1009 height 526
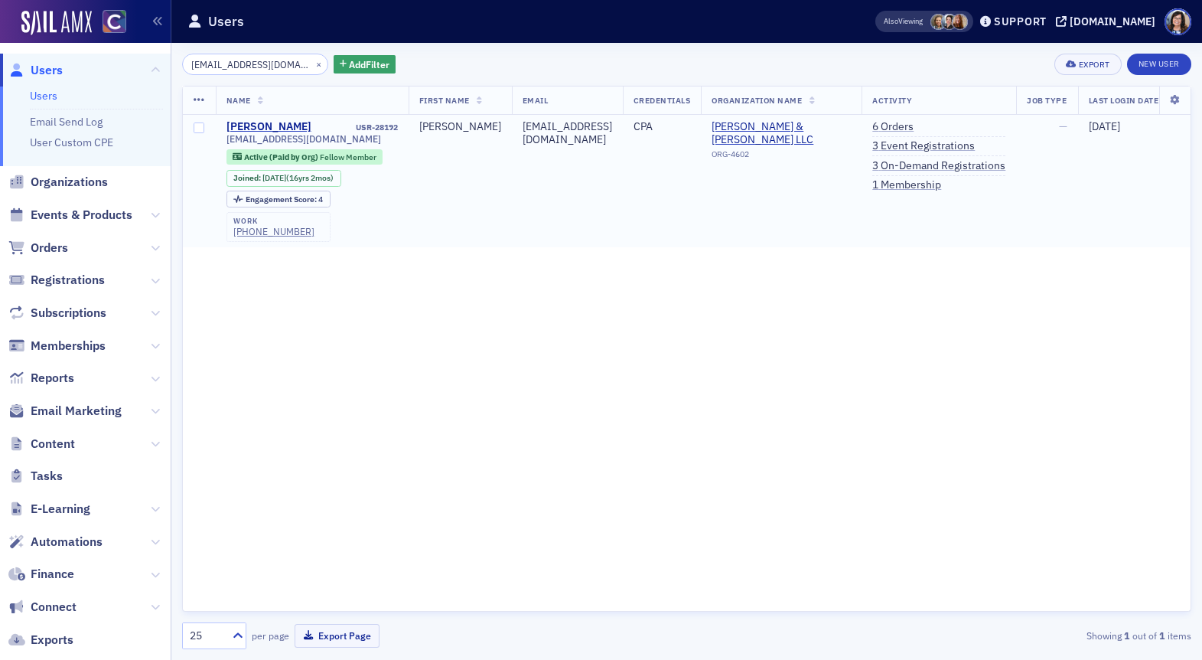
click at [702, 116] on td "[PERSON_NAME] & [PERSON_NAME] LLC ORG-4602" at bounding box center [781, 181] width 161 height 133
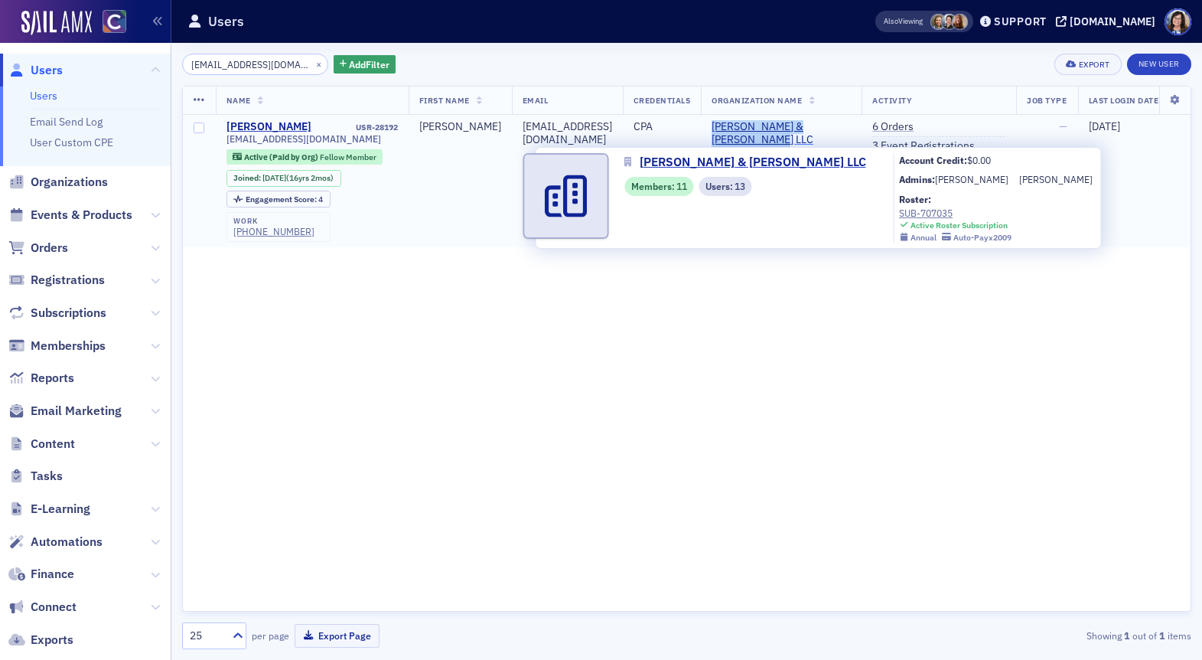
drag, startPoint x: 702, startPoint y: 118, endPoint x: 731, endPoint y: 137, distance: 34.2
click at [731, 137] on td "[PERSON_NAME] & [PERSON_NAME] LLC ORG-4602" at bounding box center [781, 181] width 161 height 133
copy span "[PERSON_NAME] & [PERSON_NAME] LLC"
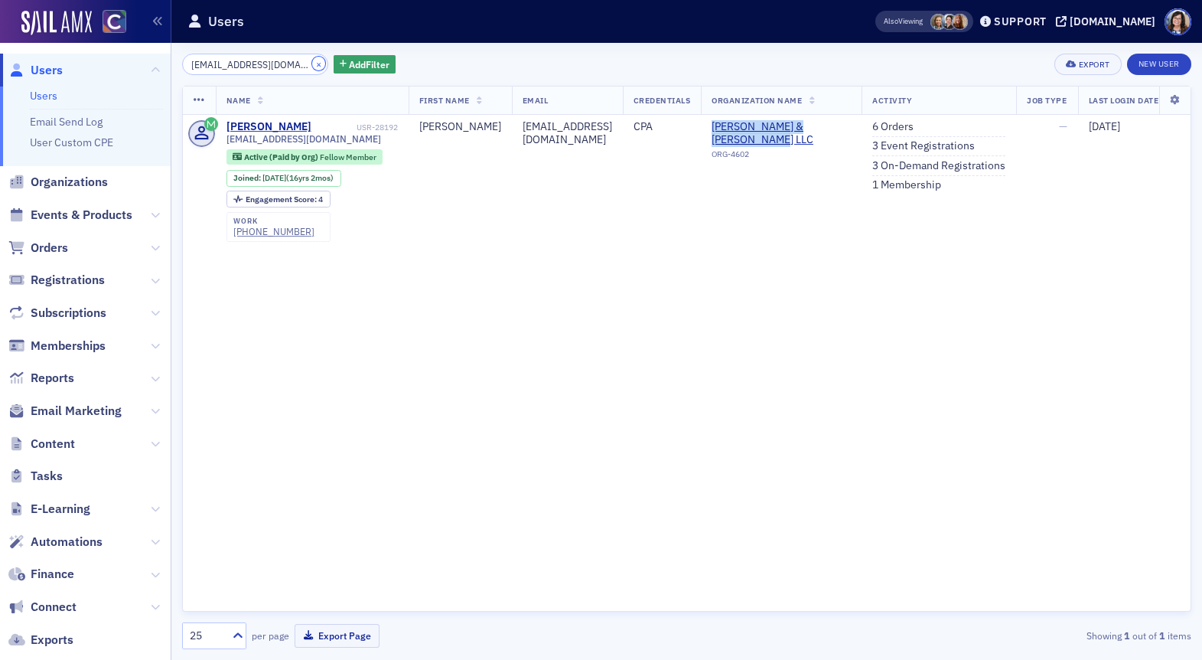
click at [312, 64] on button "×" at bounding box center [319, 64] width 14 height 14
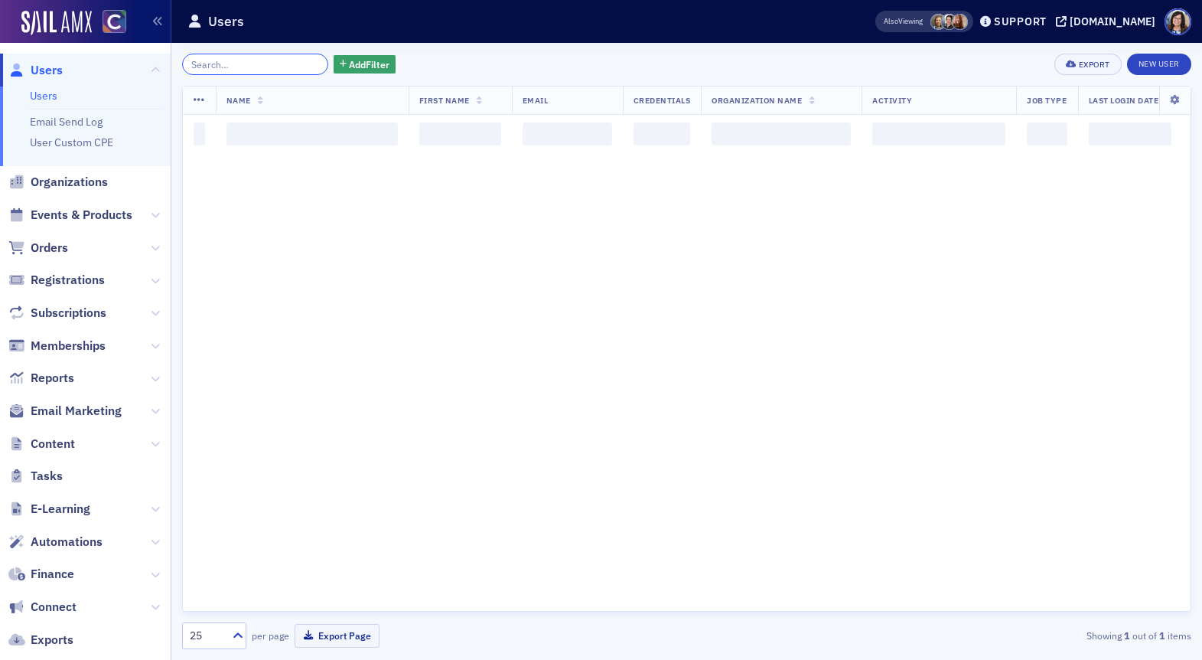
click at [281, 64] on input "search" at bounding box center [255, 64] width 146 height 21
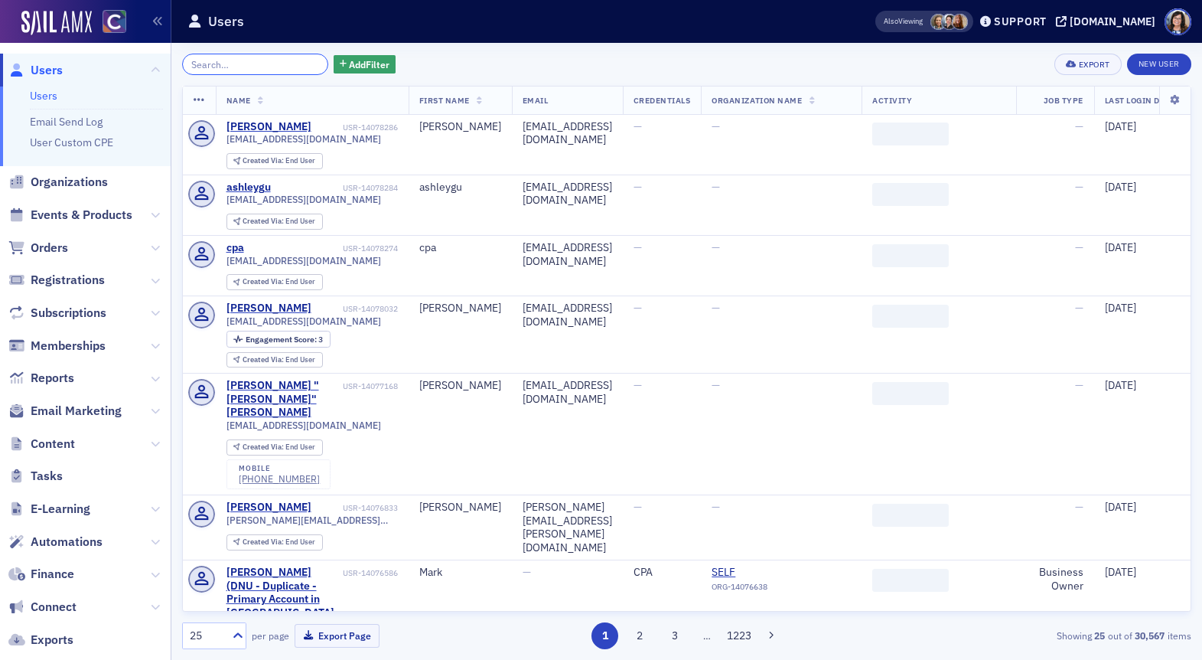
paste input "allison.spink@gmail.com"
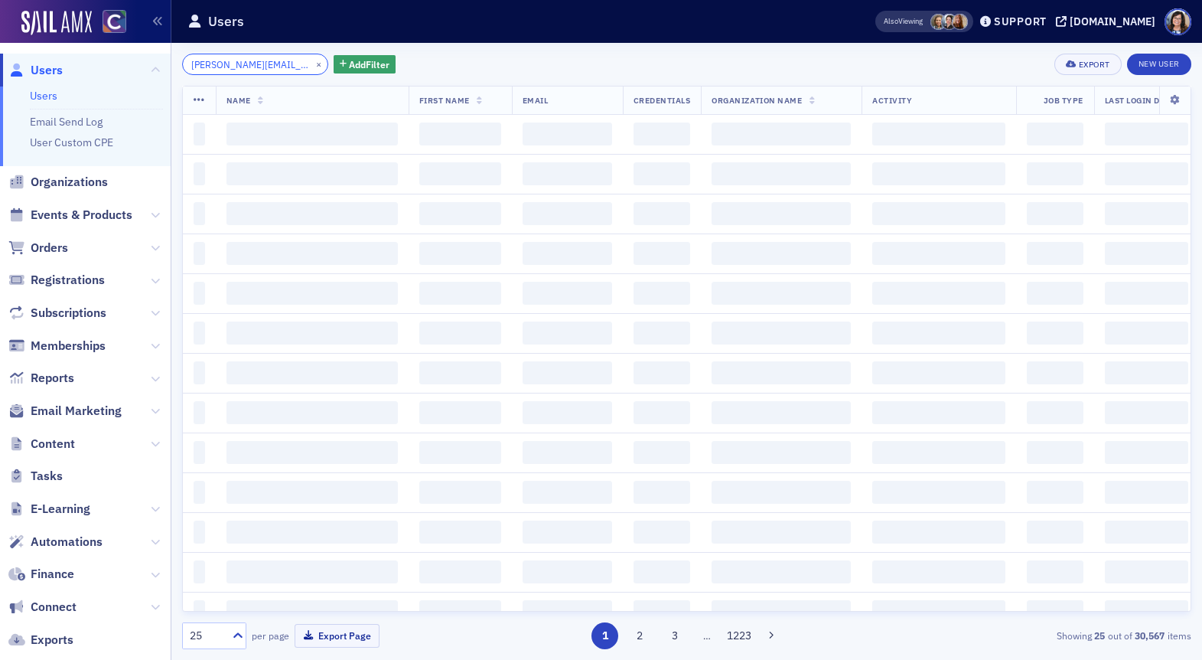
scroll to position [0, 4]
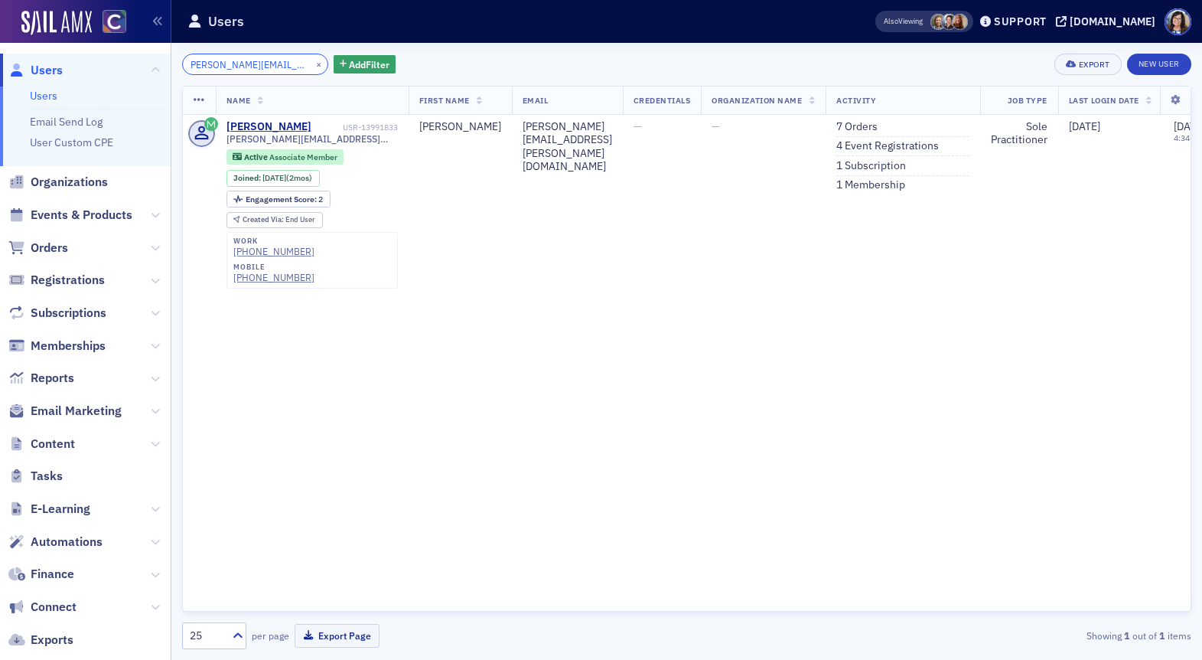
type input "allison.spink@gmail.com"
click at [312, 64] on button "×" at bounding box center [319, 64] width 14 height 14
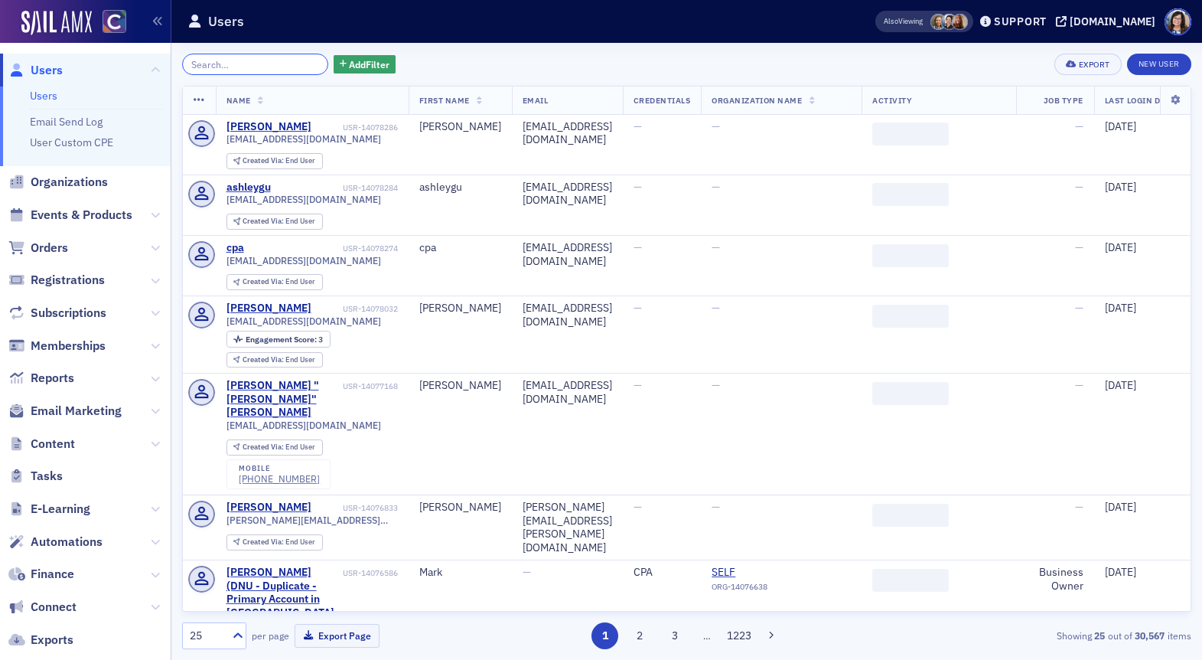
click at [269, 64] on input "search" at bounding box center [255, 64] width 146 height 21
paste input "gphillips@3summit.com"
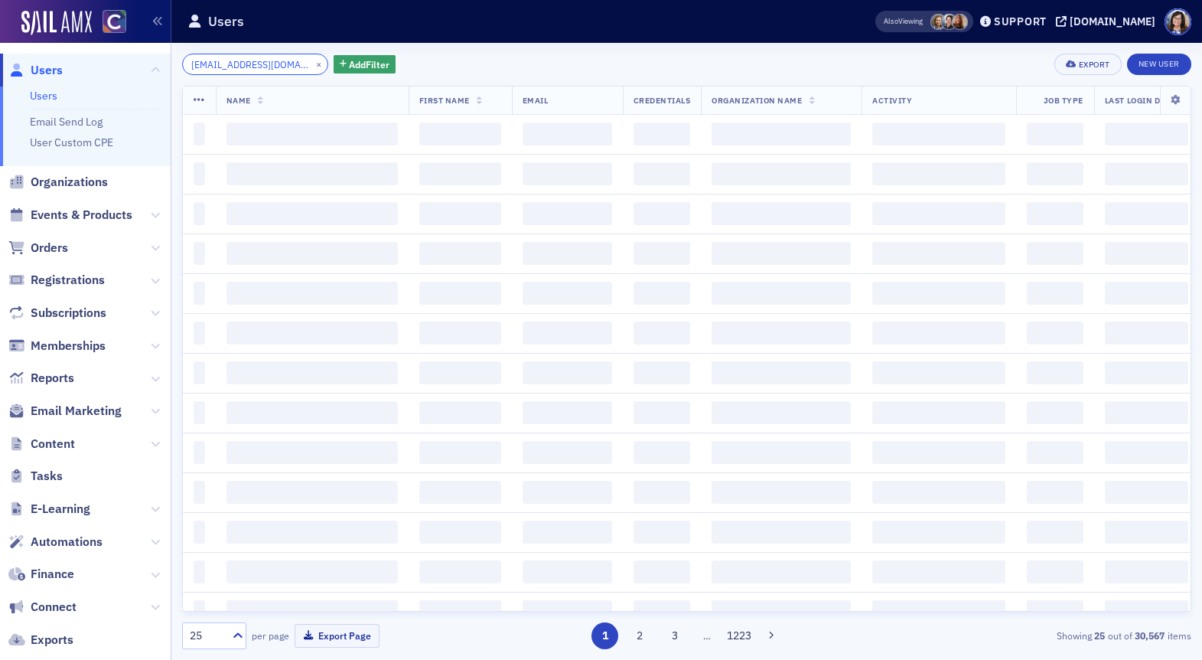
scroll to position [0, 2]
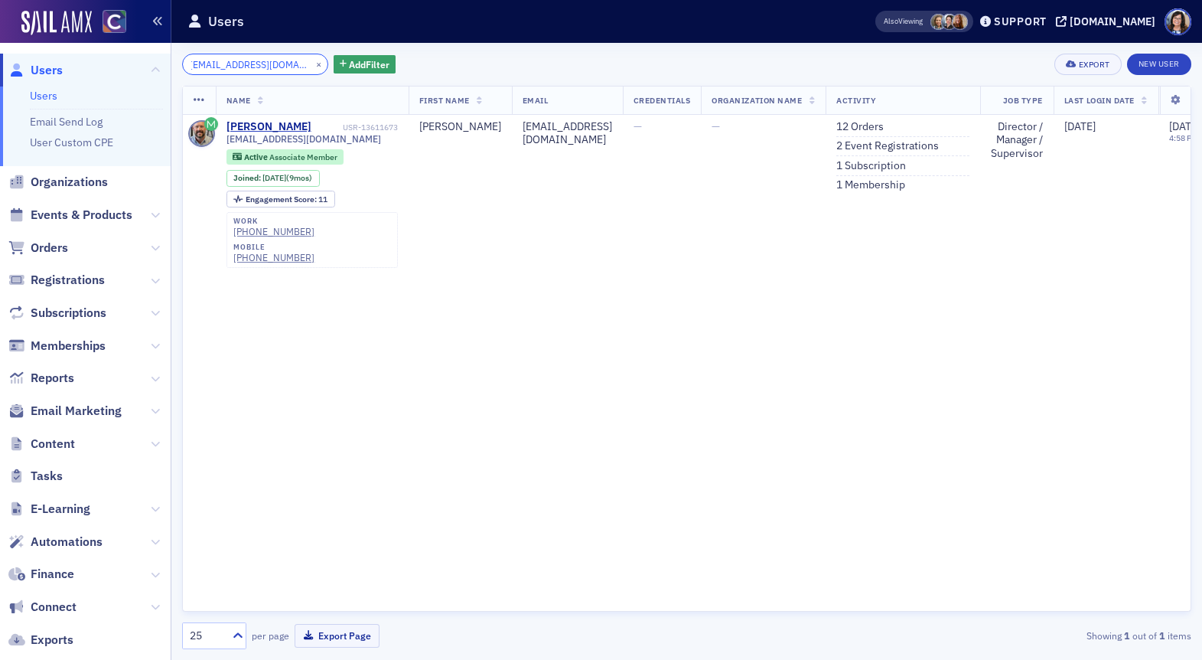
type input "gphillips@3summit.com"
click at [312, 61] on button "×" at bounding box center [319, 64] width 14 height 14
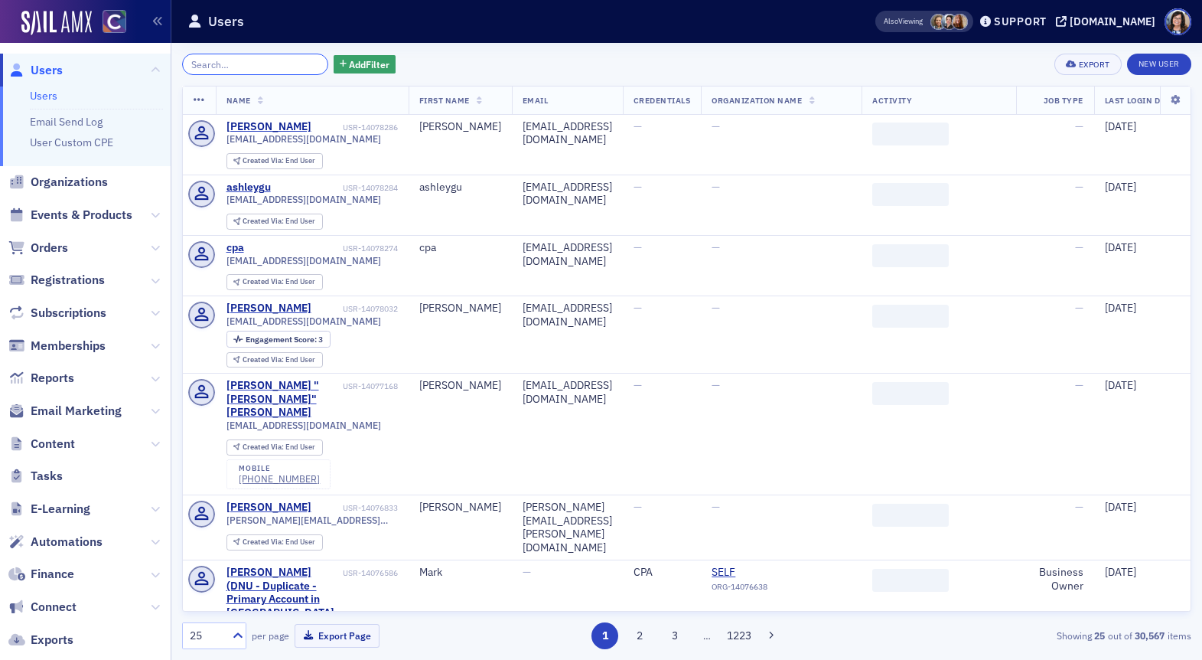
click at [239, 67] on input "search" at bounding box center [255, 64] width 146 height 21
paste input "Ahern"
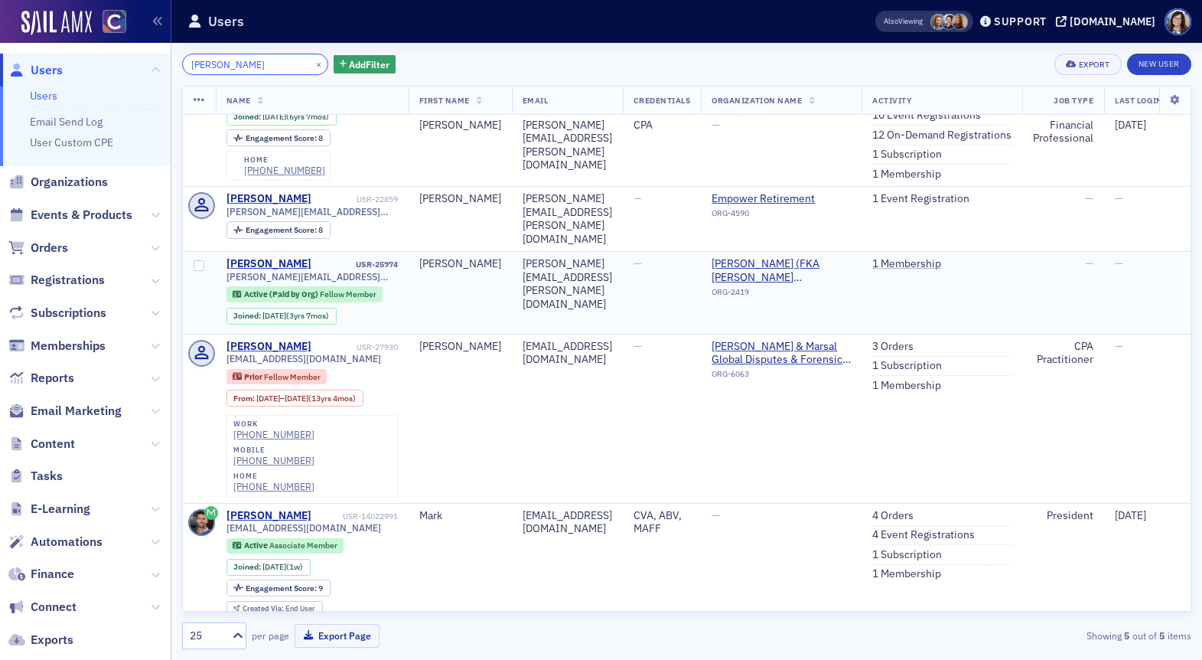
scroll to position [73, 0]
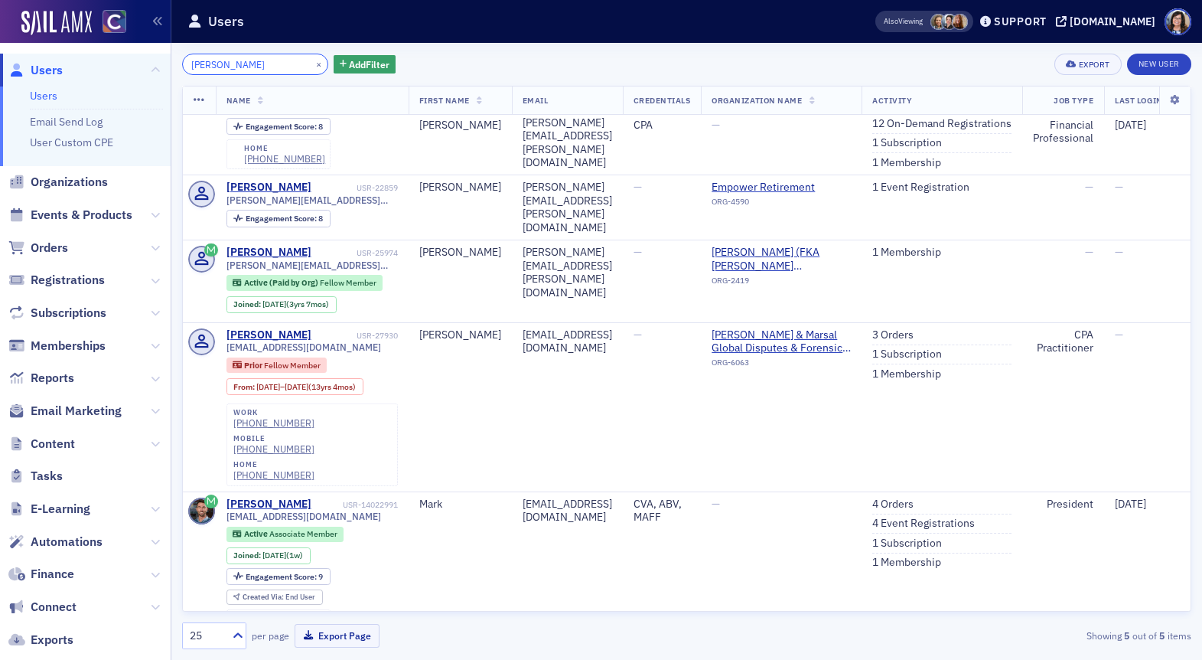
type input "Ahern"
click at [962, 516] on link "4 Event Registrations" at bounding box center [923, 523] width 103 height 14
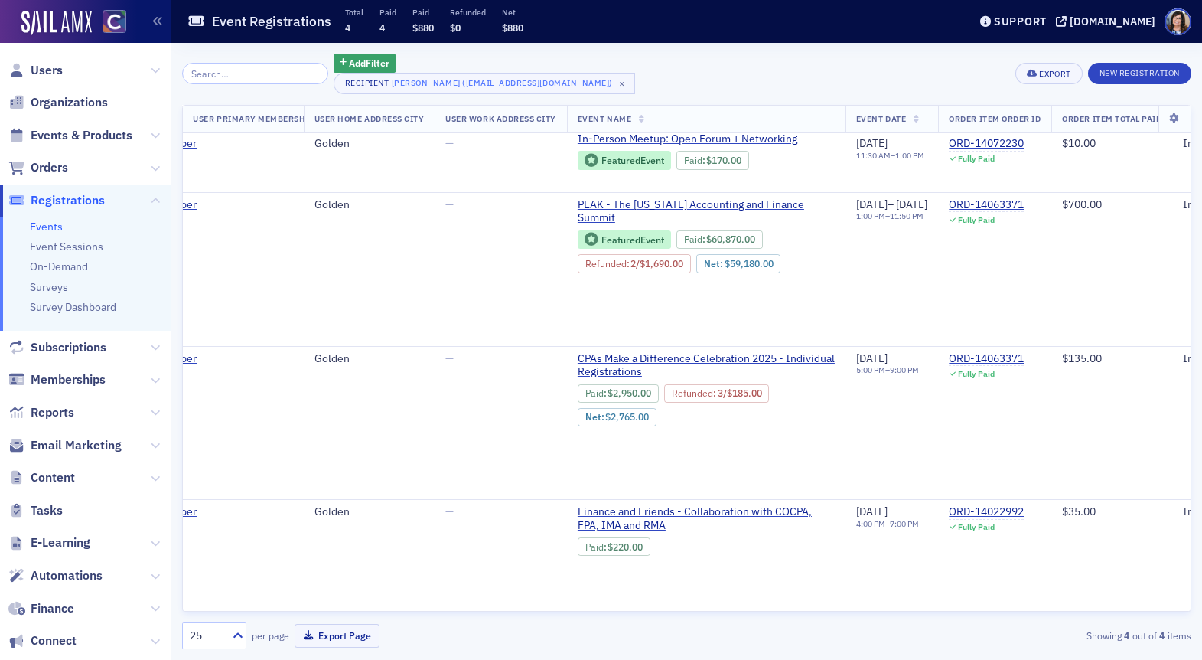
scroll to position [111, 1069]
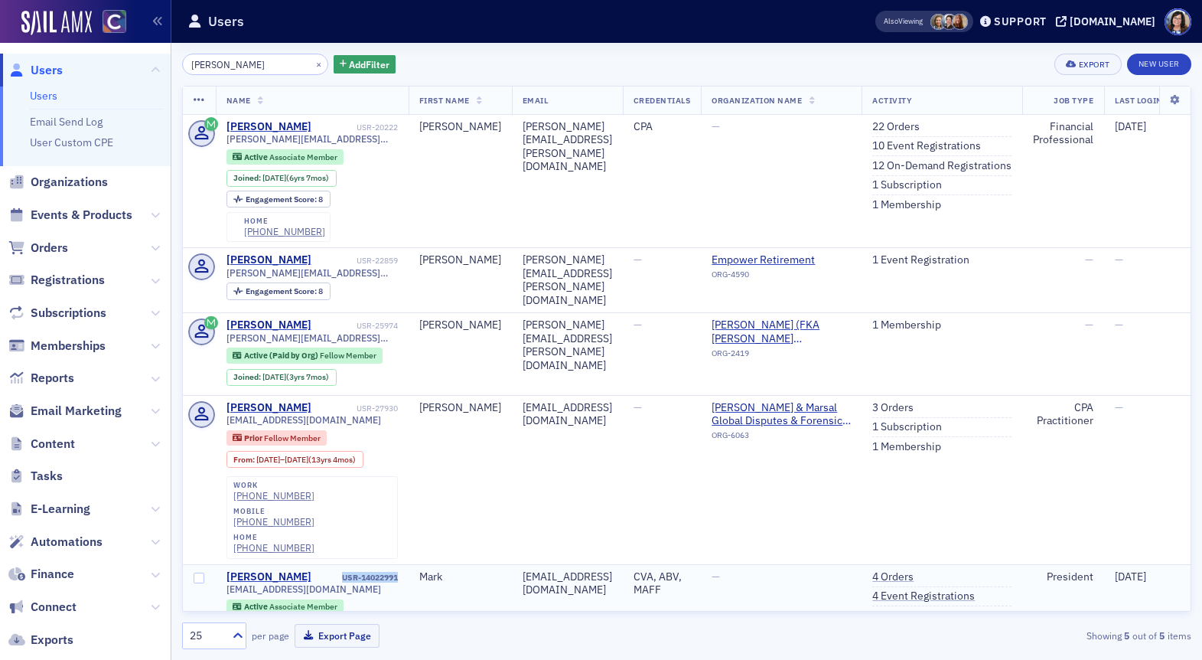
drag, startPoint x: 411, startPoint y: 543, endPoint x: 344, endPoint y: 537, distance: 66.8
click at [344, 564] on td "Mark Ahern USR-14022991 mark@ampbusinessvaluations.com Active Associate Member …" at bounding box center [312, 640] width 193 height 153
copy div "USR-14022991"
click at [312, 65] on button "×" at bounding box center [319, 64] width 14 height 14
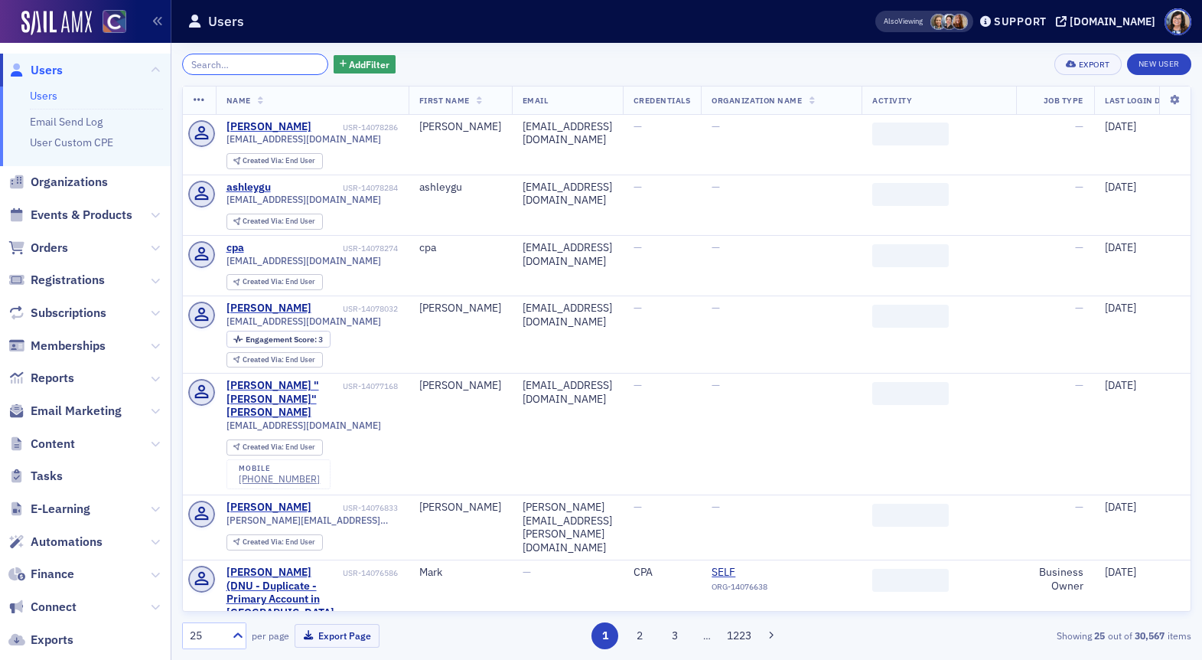
click at [262, 65] on input "search" at bounding box center [255, 64] width 146 height 21
paste input "joseph.mudd.cpa@gmail.com"
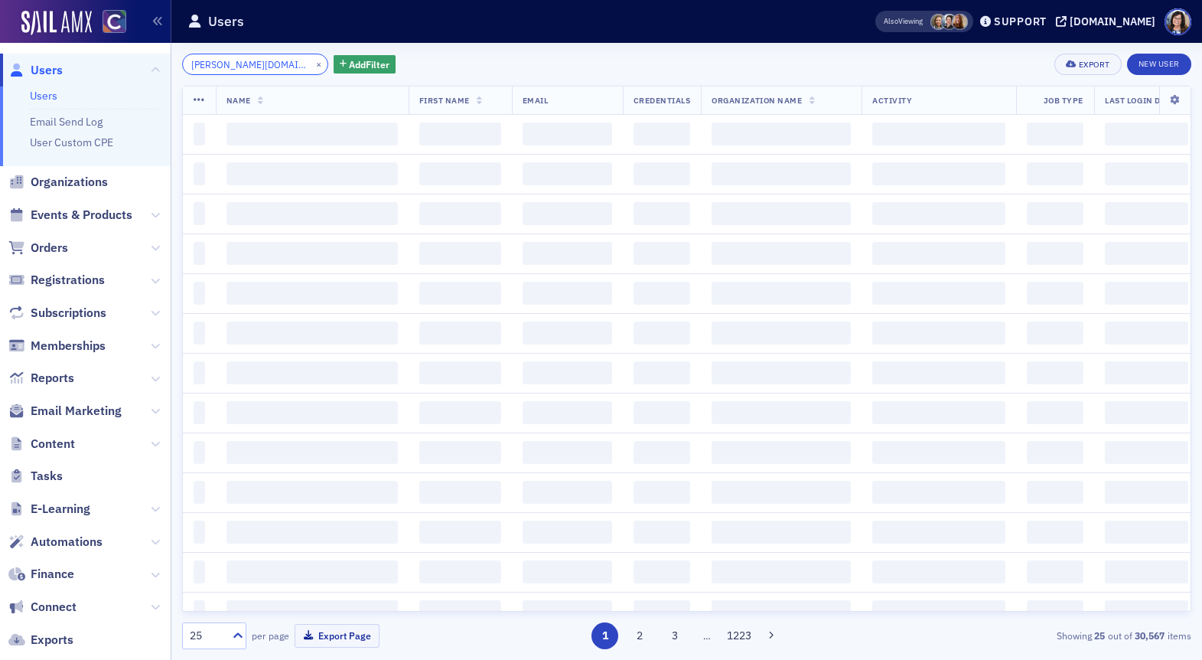
scroll to position [0, 24]
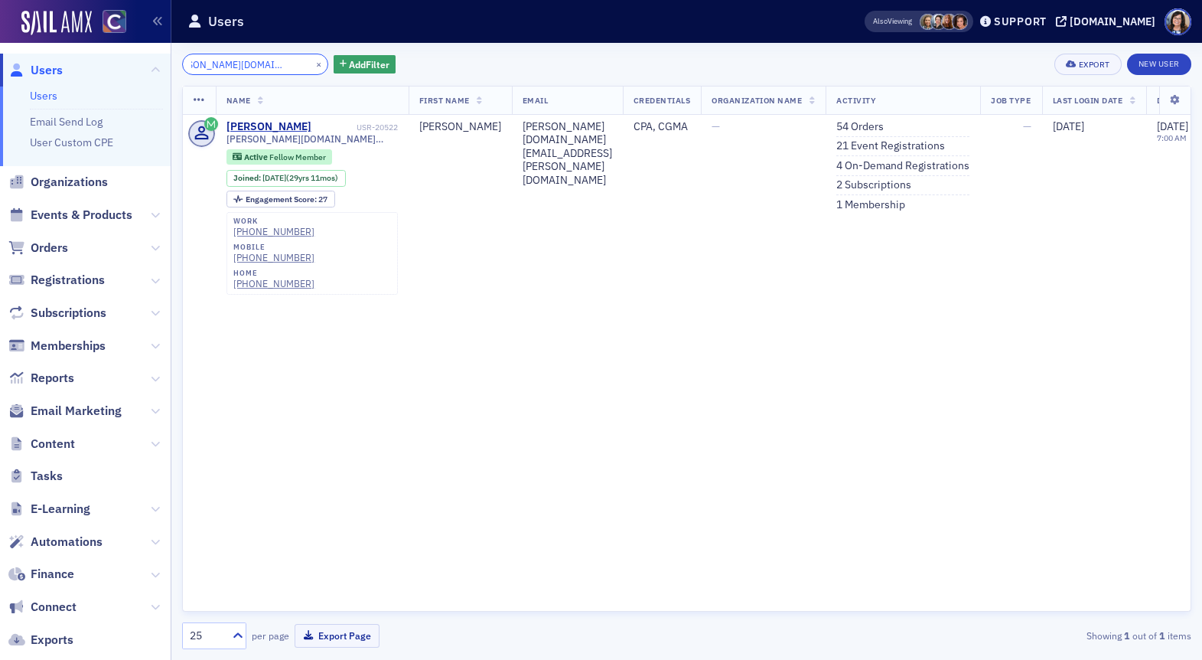
type input "joseph.mudd.cpa@gmail.com"
drag, startPoint x: 404, startPoint y: 127, endPoint x: 353, endPoint y: 127, distance: 51.3
click at [353, 127] on td "Joseph Mudd USR-20522 joseph.mudd.cpa@gmail.com Active Fellow Member Joined : 1…" at bounding box center [312, 207] width 193 height 185
copy div "USR-20522"
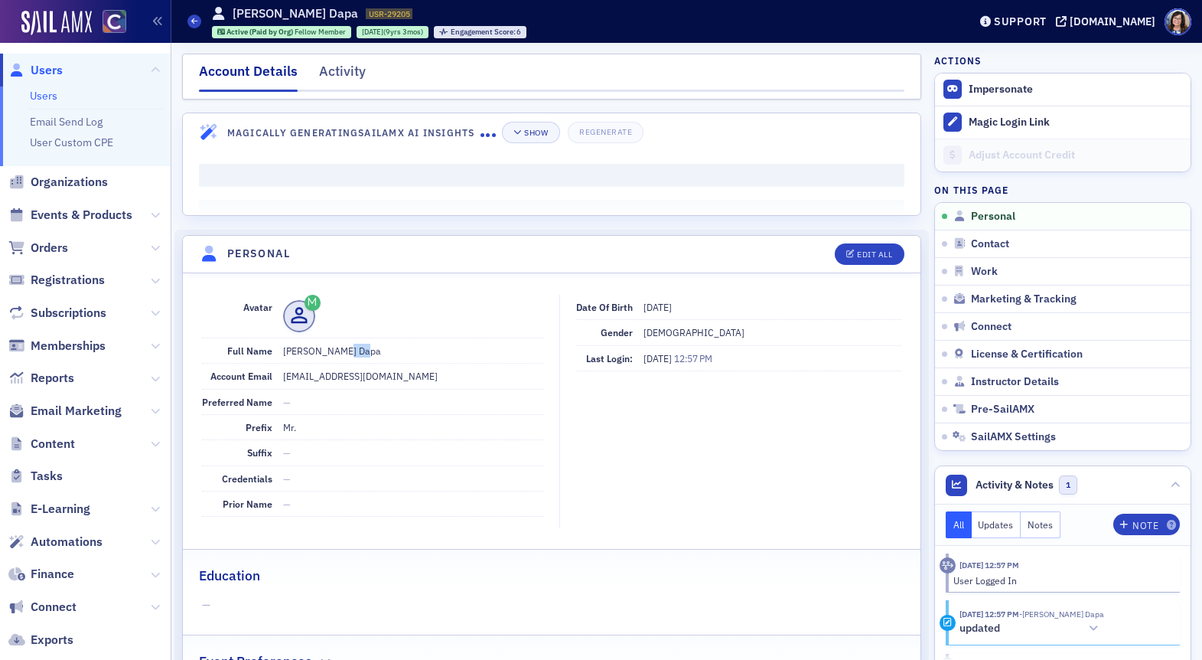
drag, startPoint x: 331, startPoint y: 350, endPoint x: 357, endPoint y: 351, distance: 26.0
click at [357, 351] on dd "[PERSON_NAME] Dapa" at bounding box center [413, 350] width 261 height 24
copy dd "Dapa"
